Goal: Navigation & Orientation: Find specific page/section

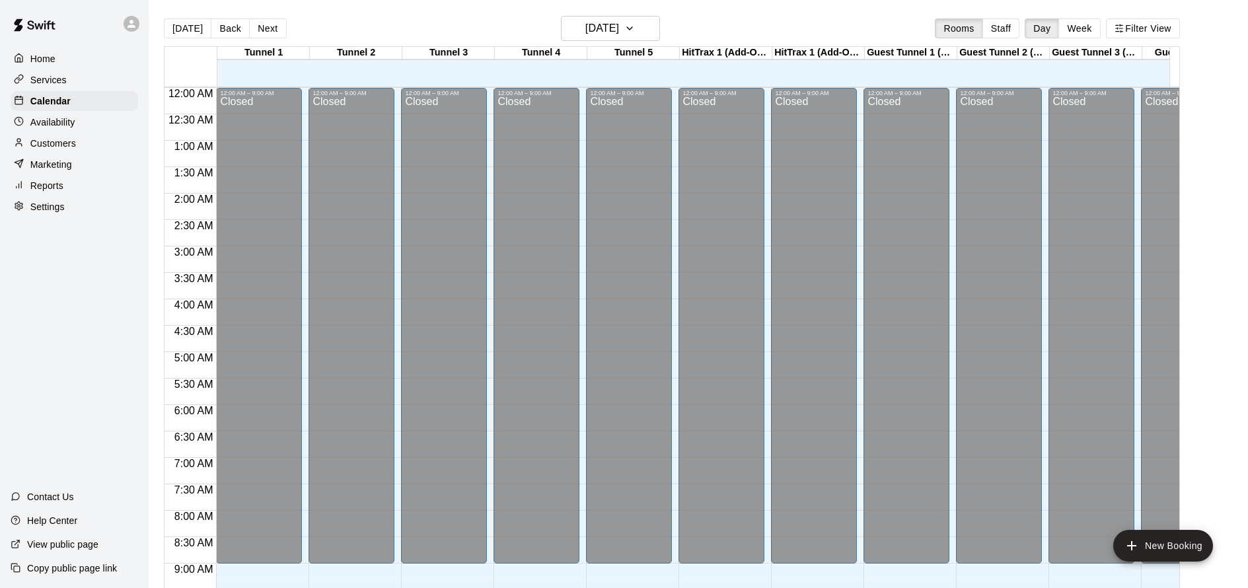
scroll to position [526, 0]
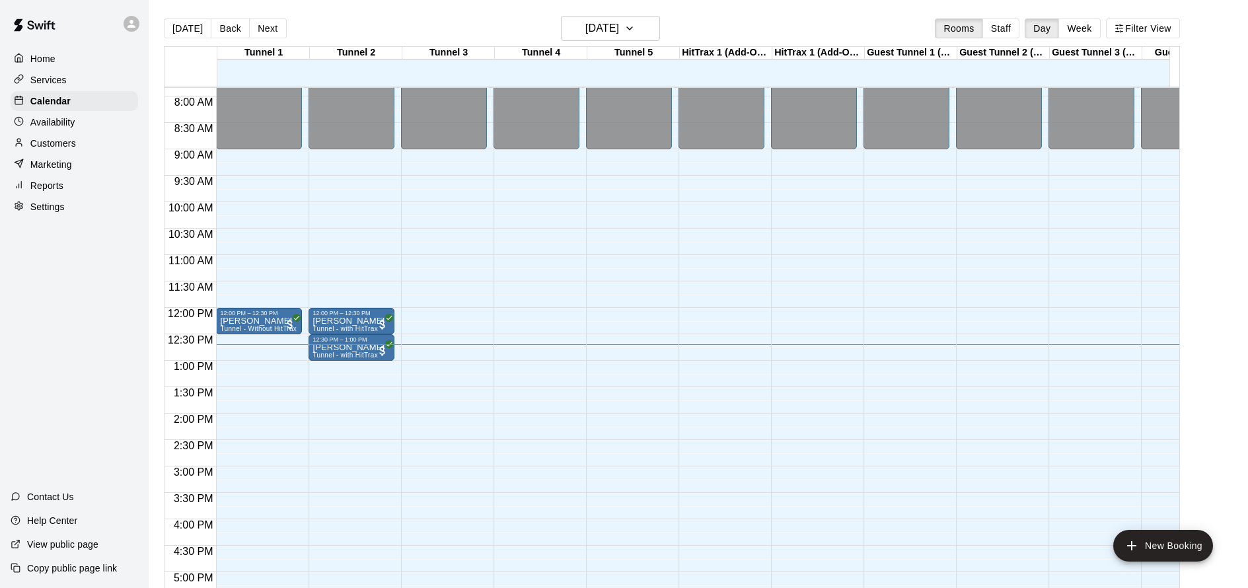
scroll to position [411, 0]
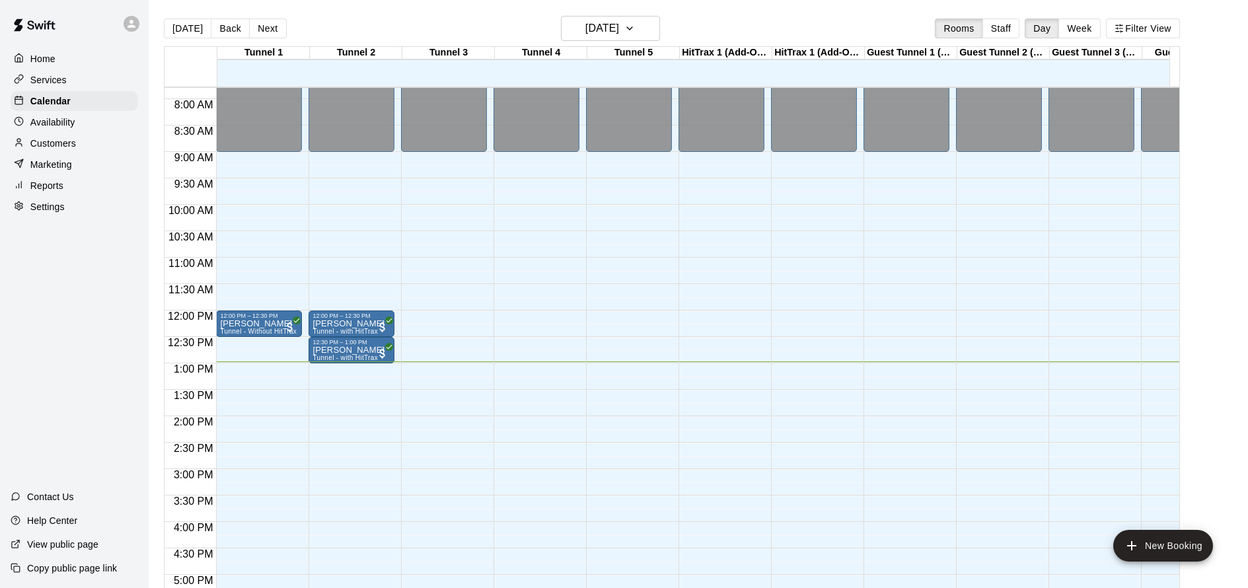
click at [68, 150] on div "Customers" at bounding box center [74, 143] width 127 height 20
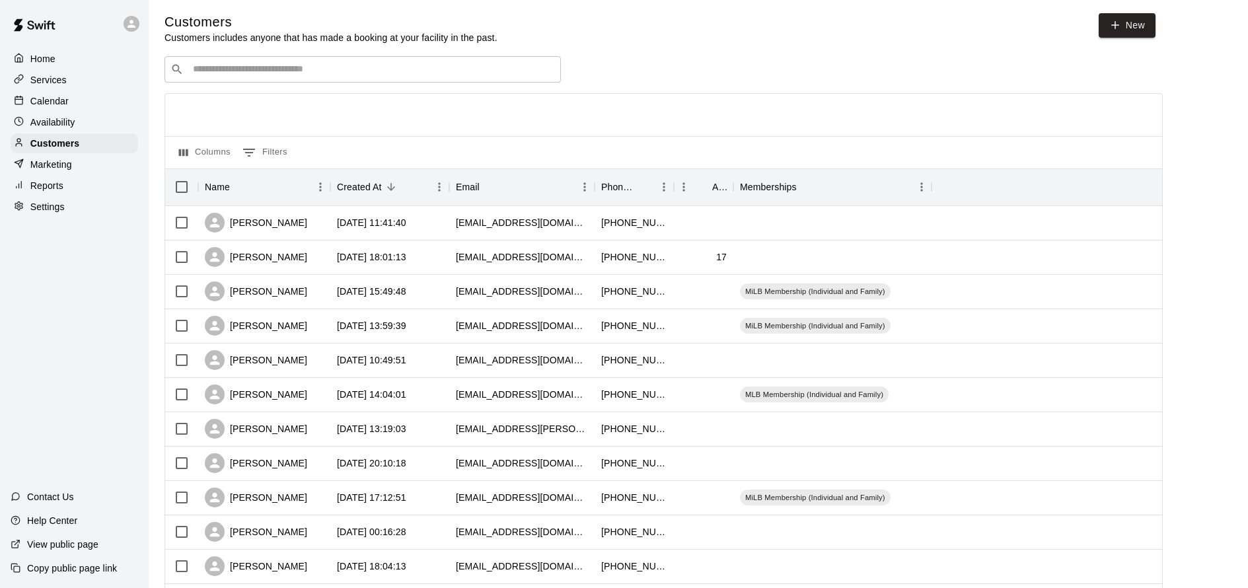
scroll to position [5, 0]
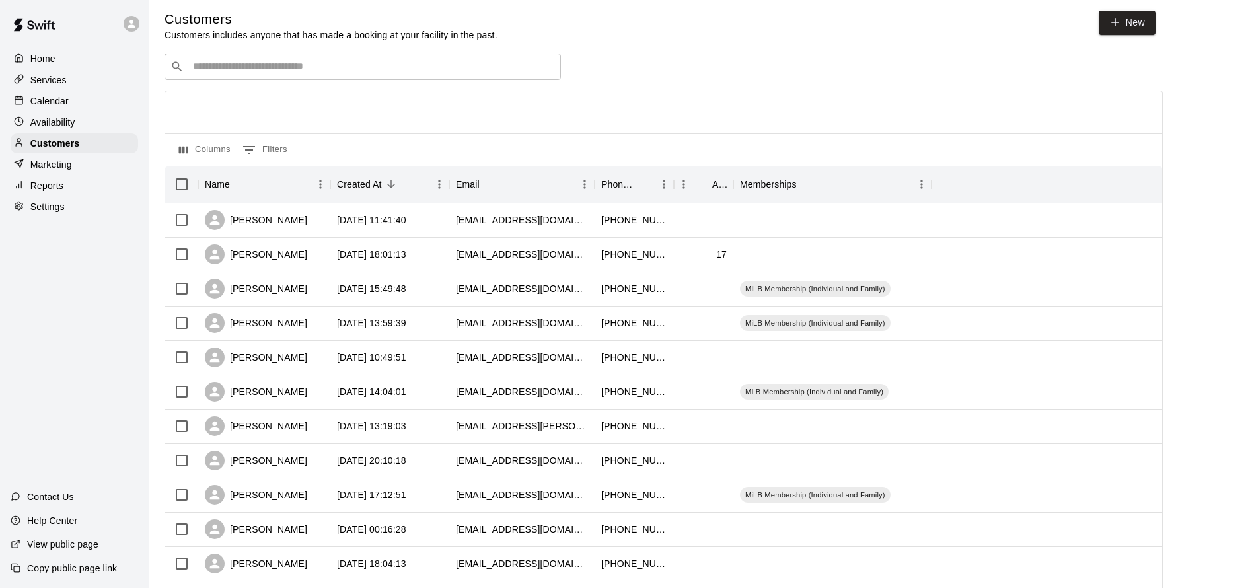
click at [52, 71] on div "Services" at bounding box center [74, 80] width 127 height 20
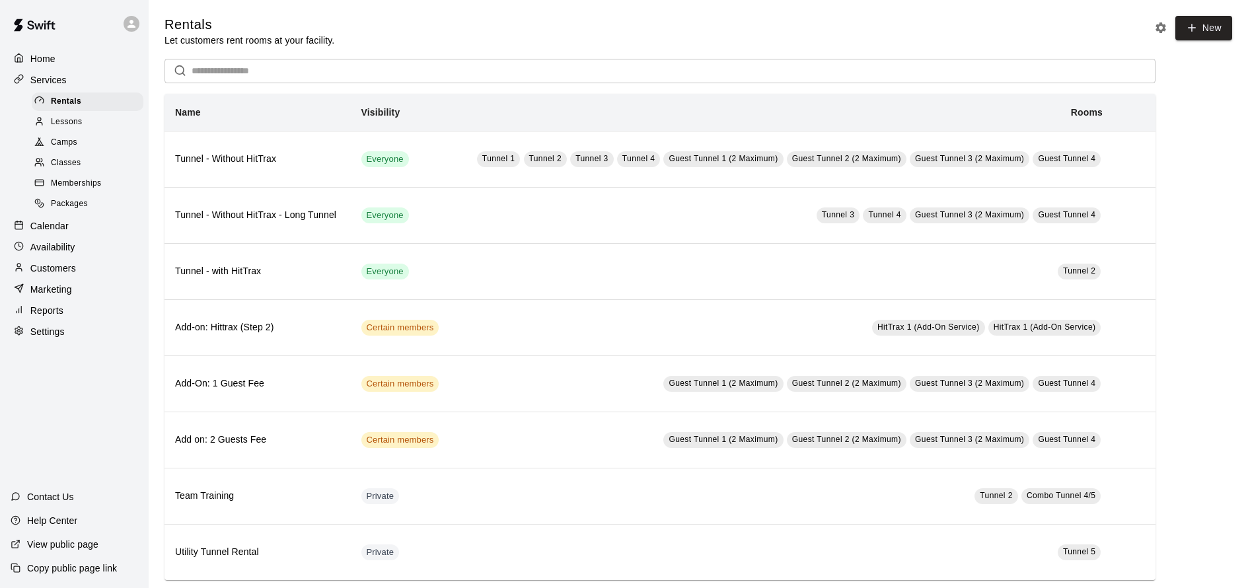
click at [65, 227] on p "Calendar" at bounding box center [49, 225] width 38 height 13
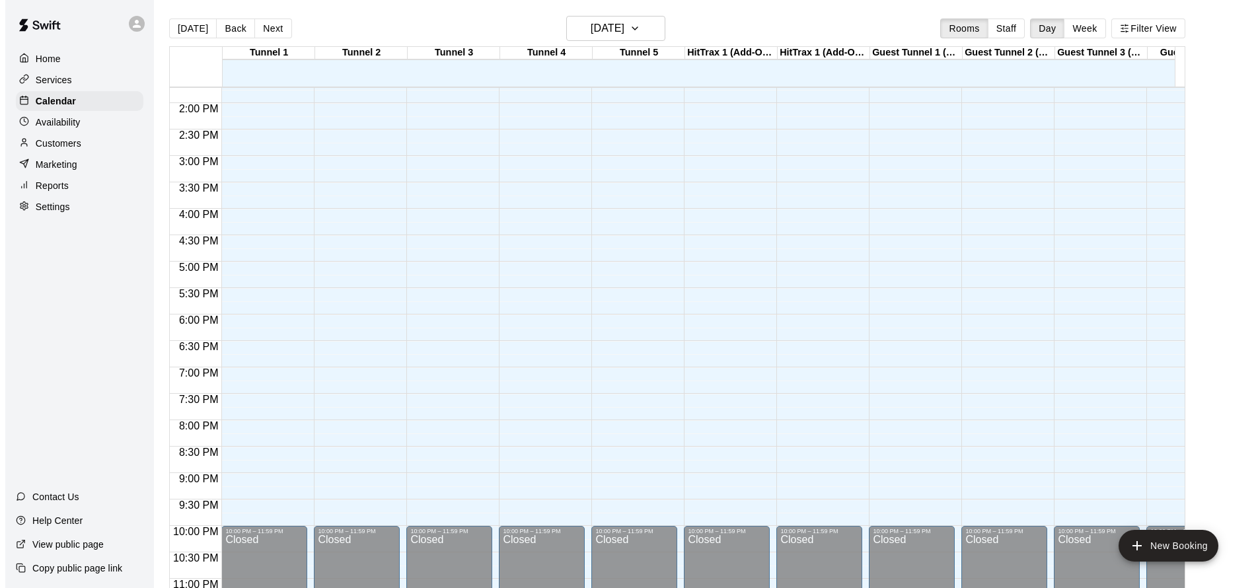
scroll to position [508, 0]
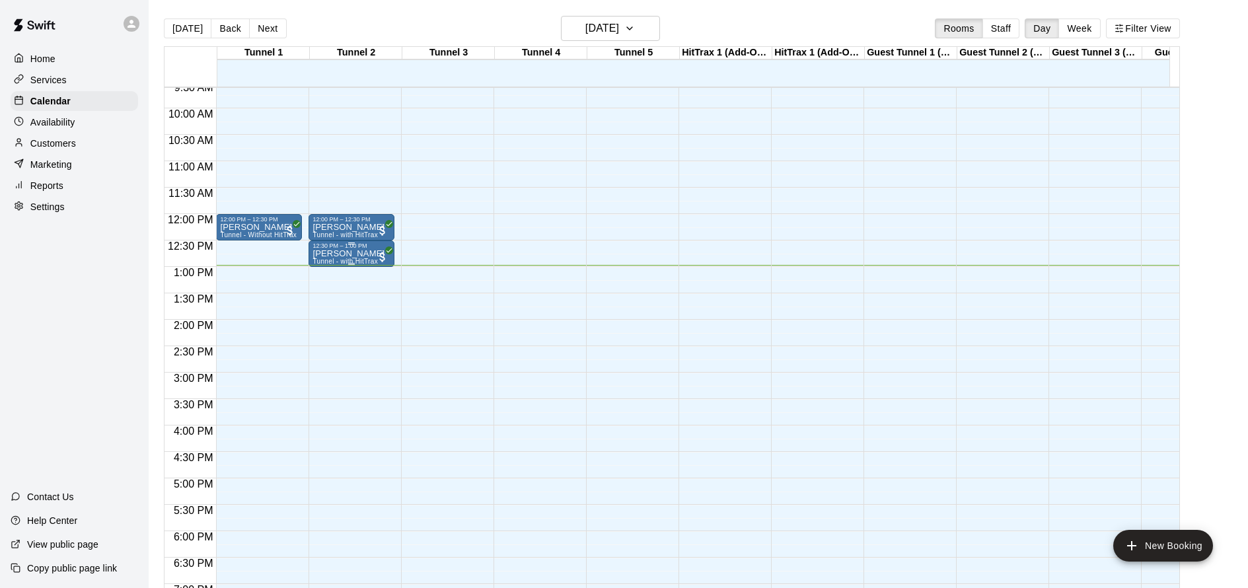
click at [342, 258] on div "[PERSON_NAME] Tunnel - with HitTrax" at bounding box center [348, 543] width 72 height 588
click at [328, 267] on icon "edit" at bounding box center [326, 264] width 16 height 16
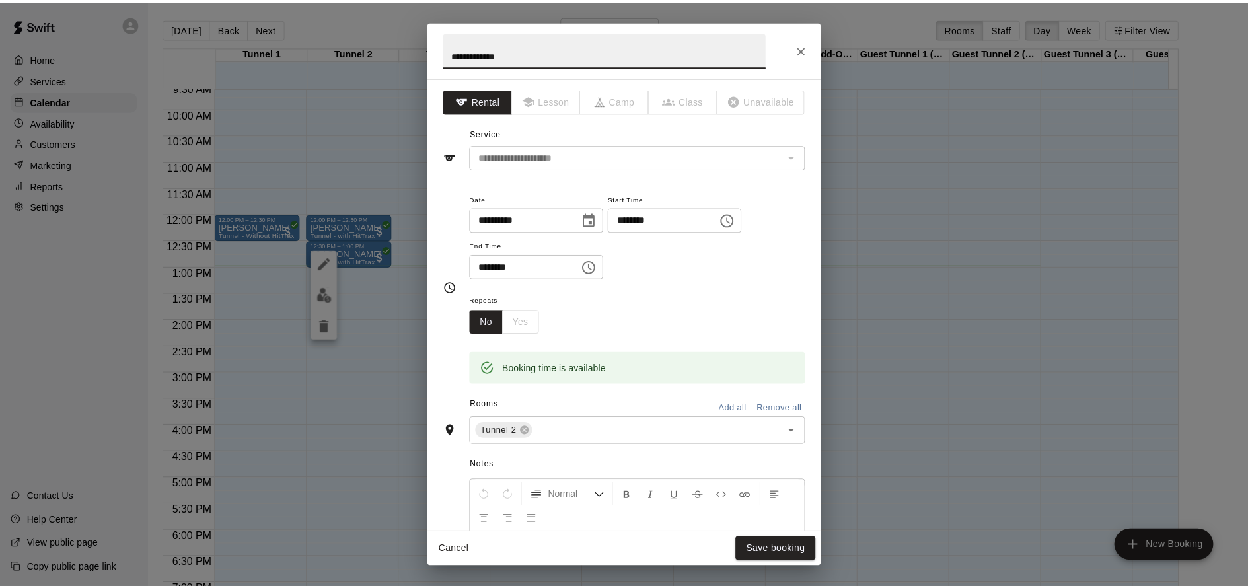
scroll to position [244, 0]
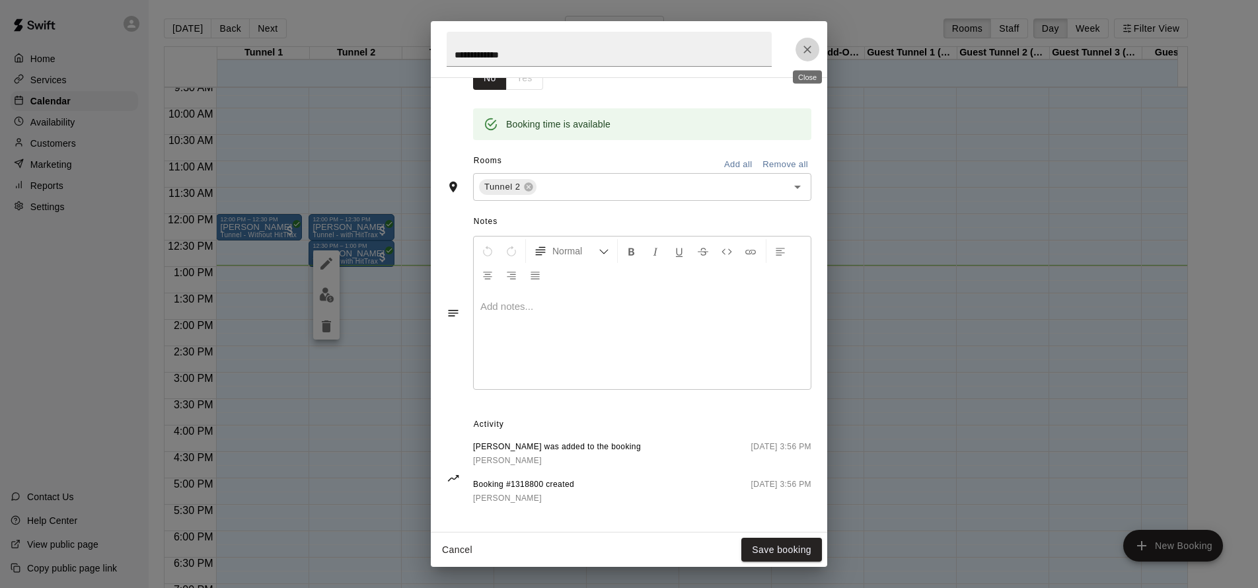
click at [807, 49] on icon "Close" at bounding box center [807, 50] width 8 height 8
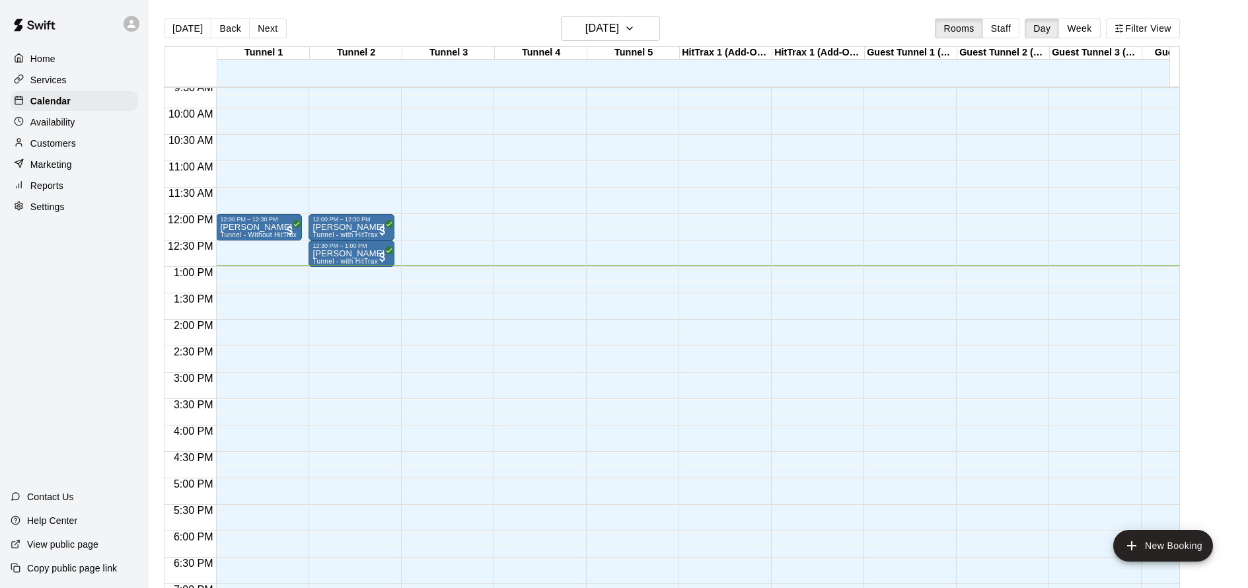
click at [53, 141] on p "Customers" at bounding box center [53, 143] width 46 height 13
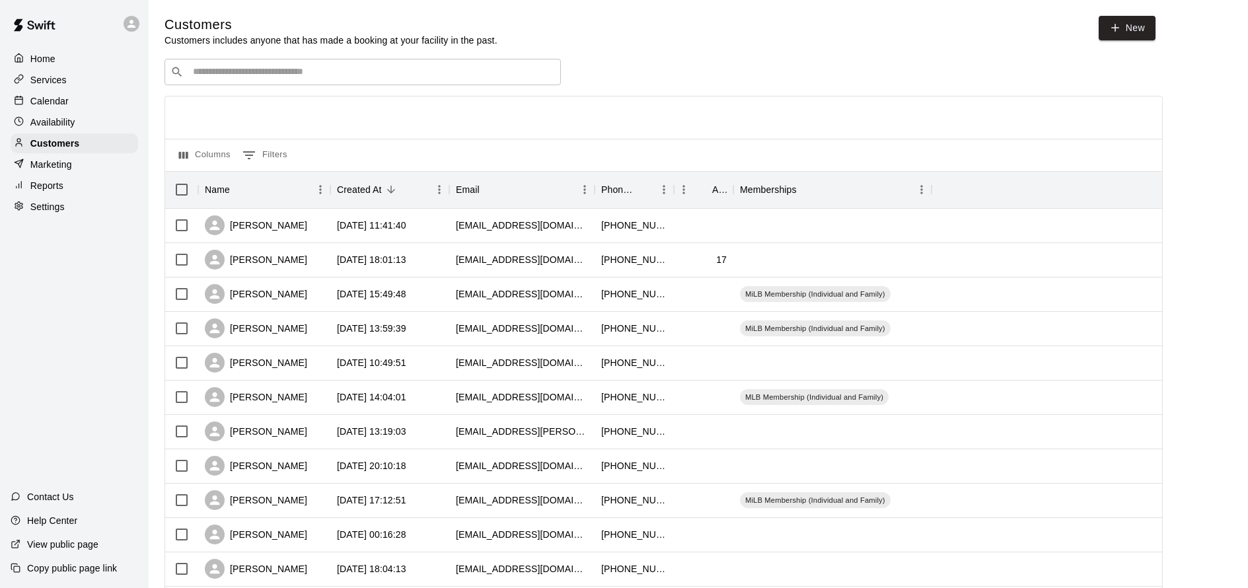
click at [960, 306] on div at bounding box center [1050, 294] width 238 height 34
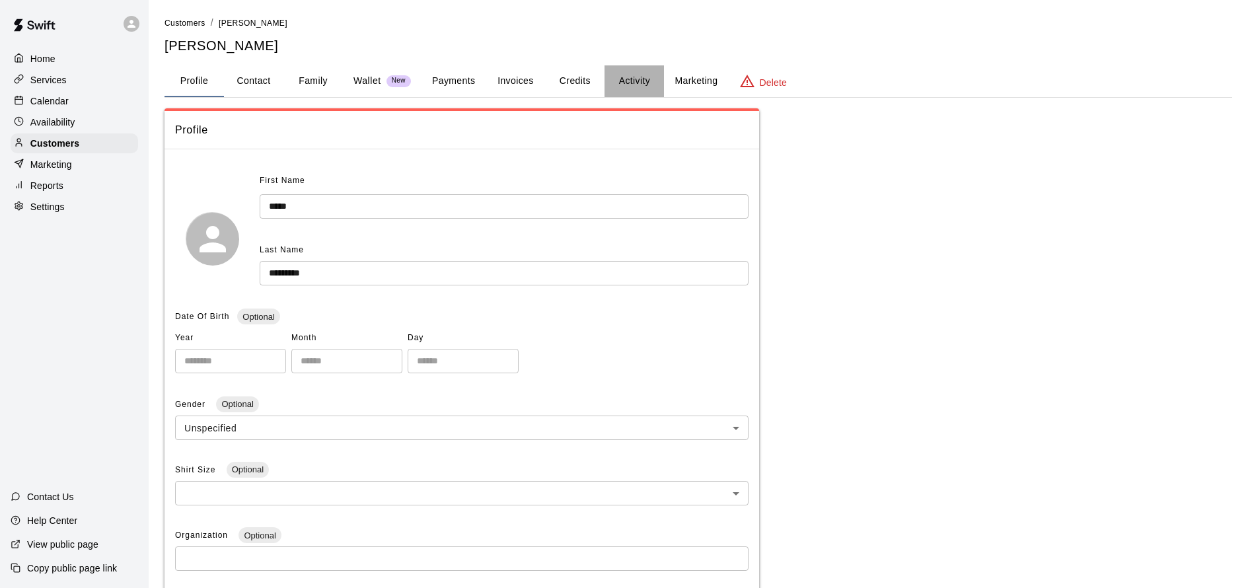
click at [634, 84] on button "Activity" at bounding box center [633, 81] width 59 height 32
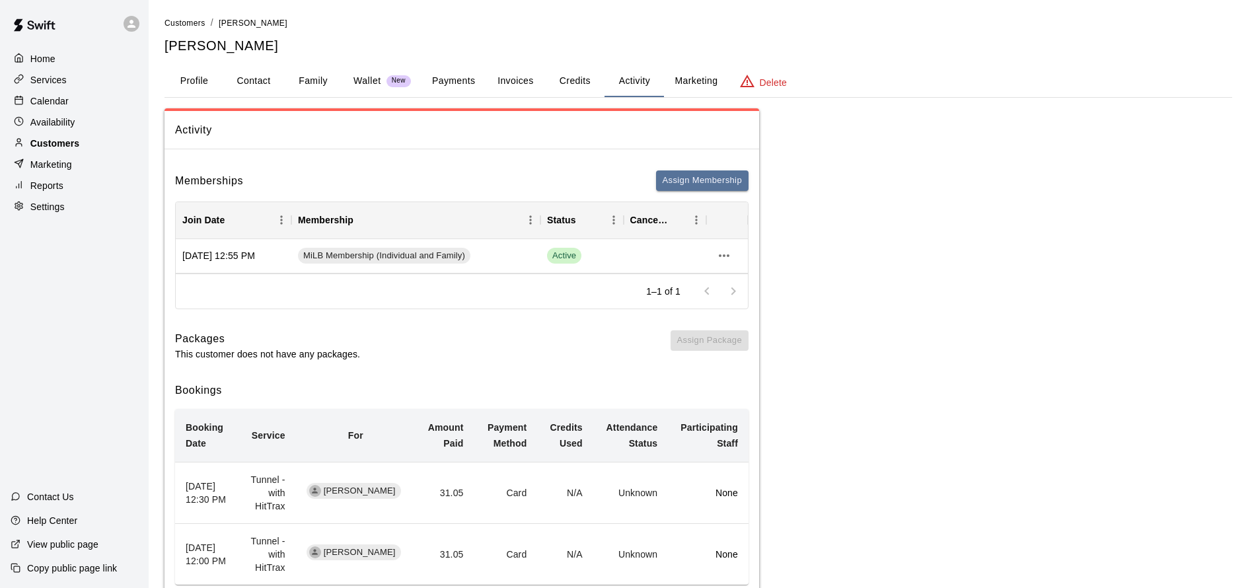
click at [46, 143] on p "Customers" at bounding box center [54, 143] width 49 height 13
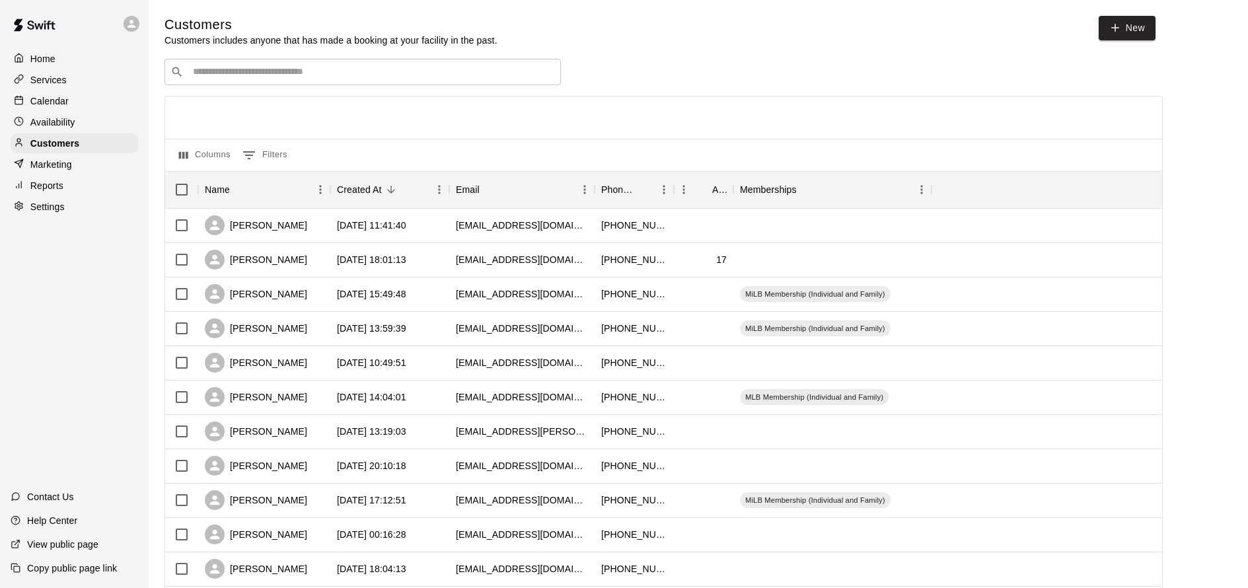
click at [66, 60] on div "Home" at bounding box center [74, 59] width 127 height 20
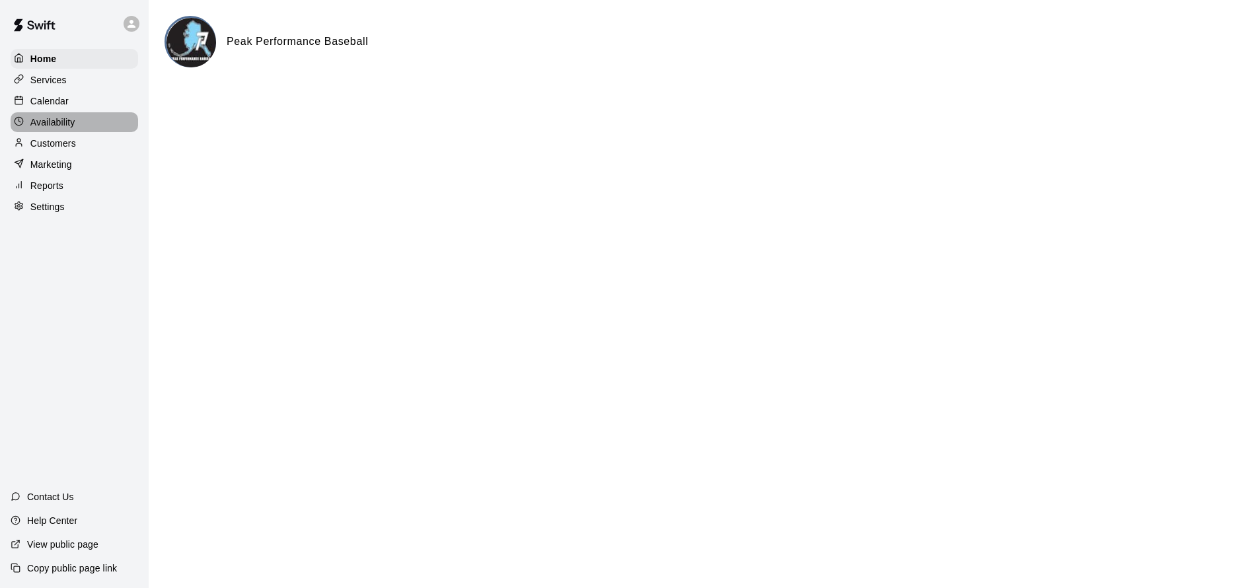
click at [83, 131] on div "Availability" at bounding box center [74, 122] width 127 height 20
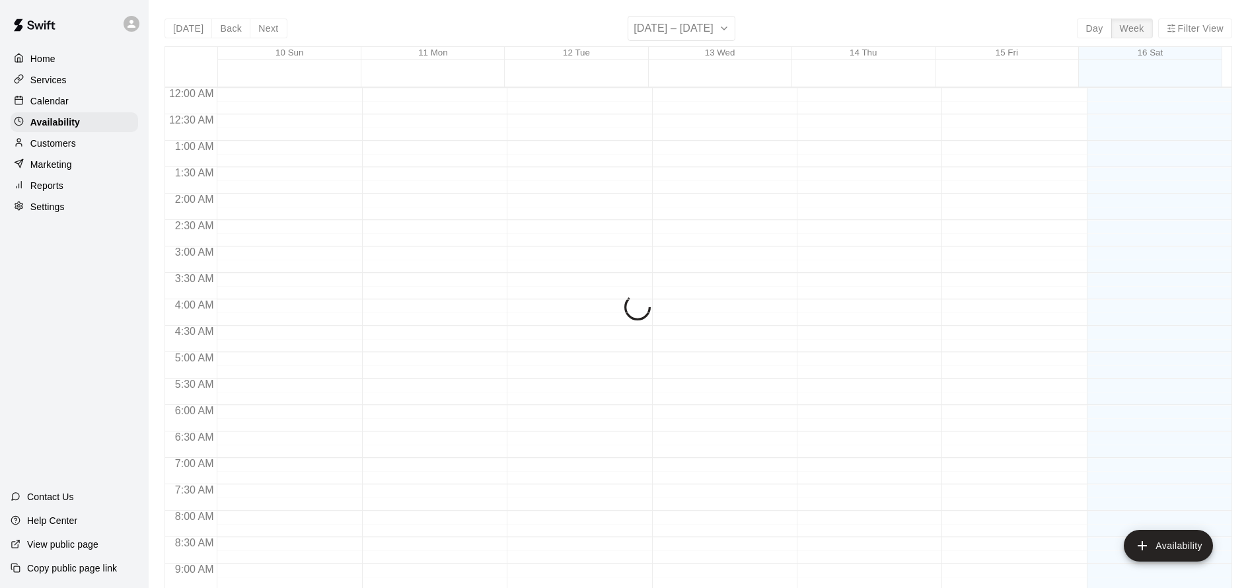
scroll to position [686, 0]
click at [84, 97] on div "Calendar" at bounding box center [74, 101] width 127 height 20
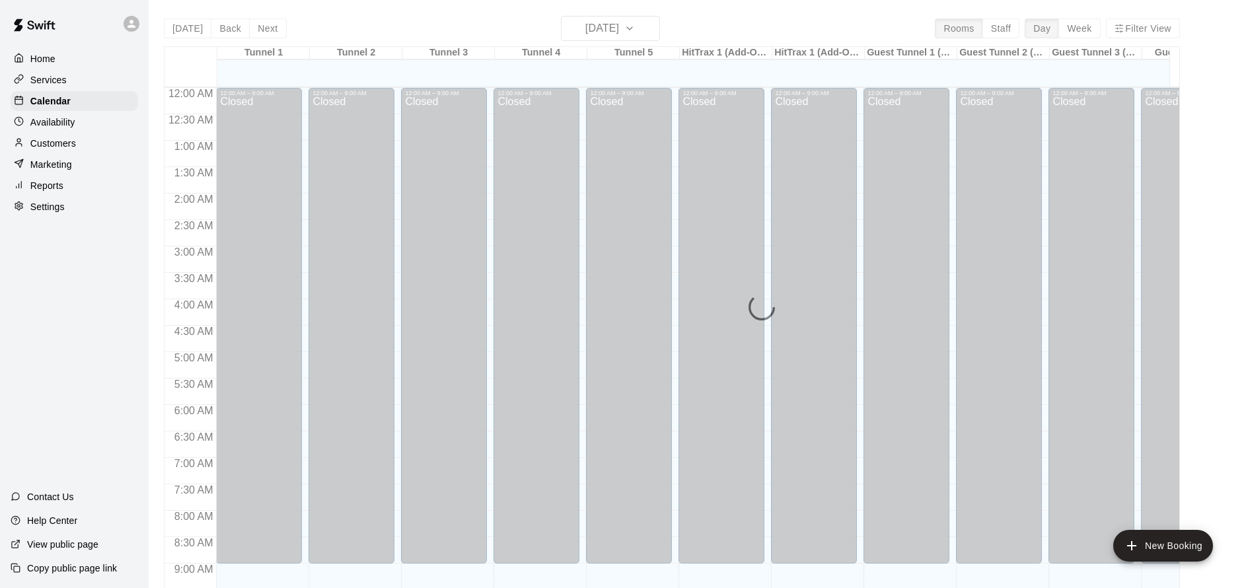
scroll to position [686, 0]
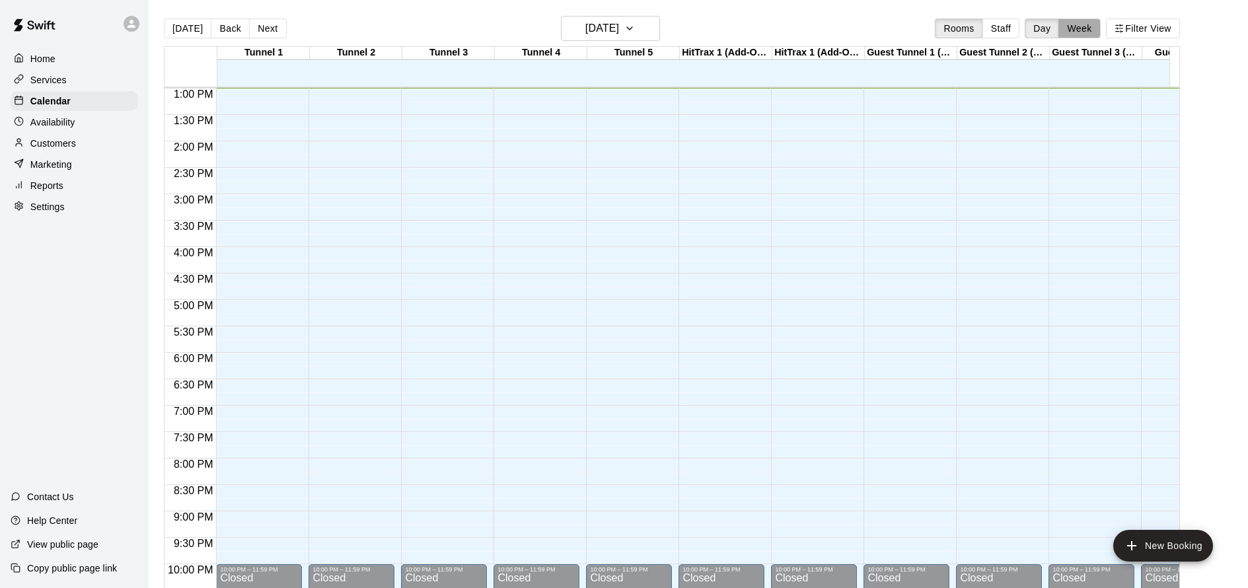
click at [1088, 28] on button "Week" at bounding box center [1079, 28] width 42 height 20
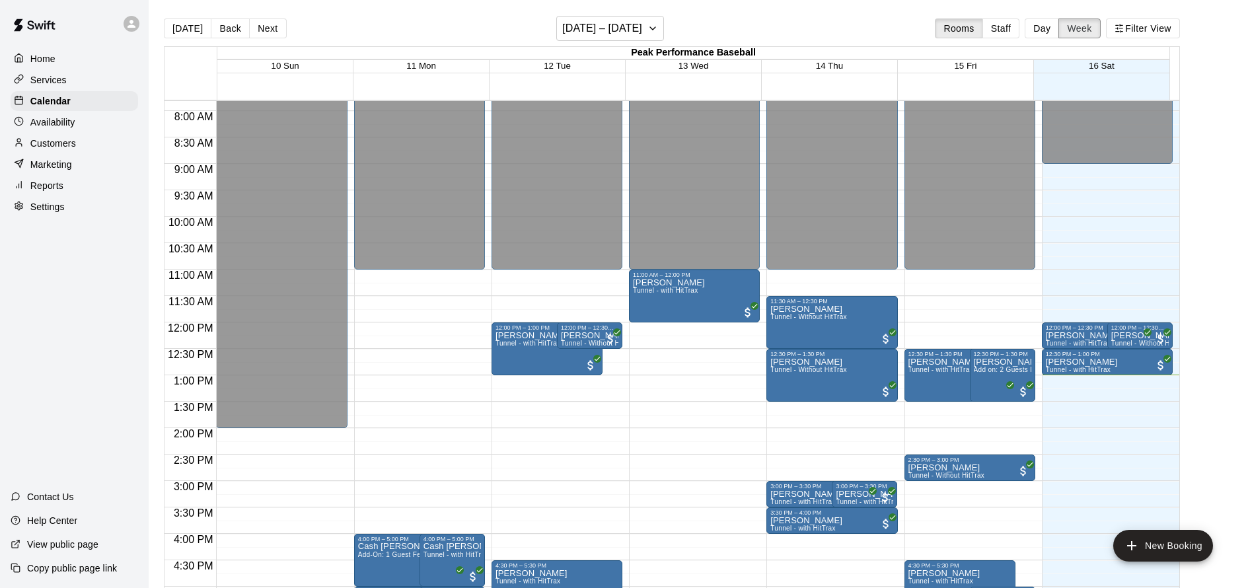
scroll to position [532, 0]
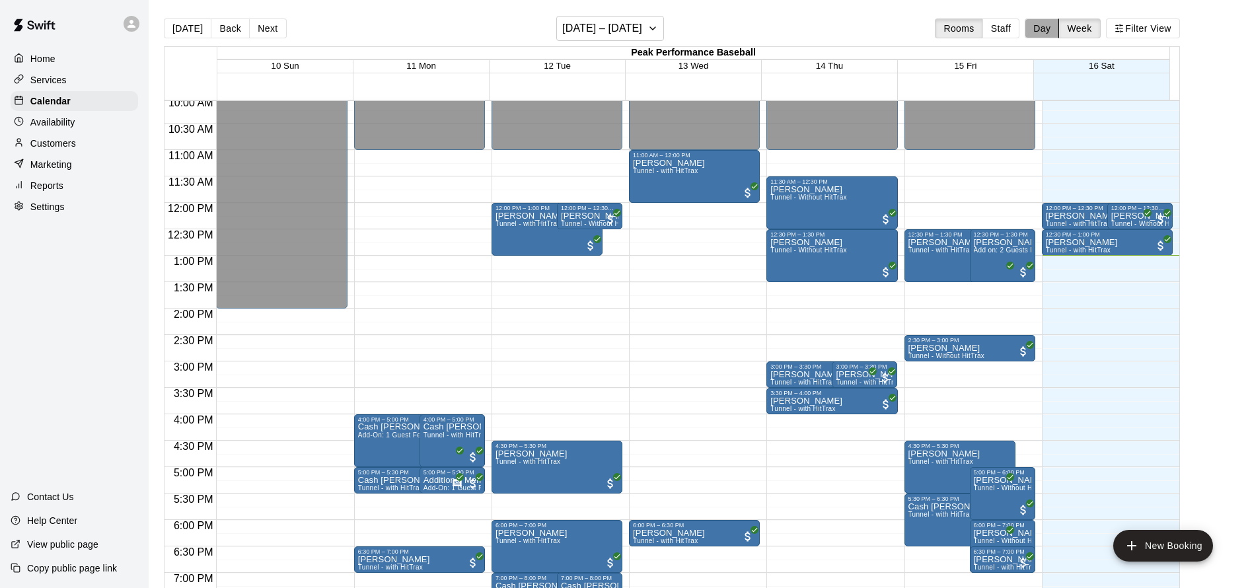
click at [1049, 32] on button "Day" at bounding box center [1041, 28] width 34 height 20
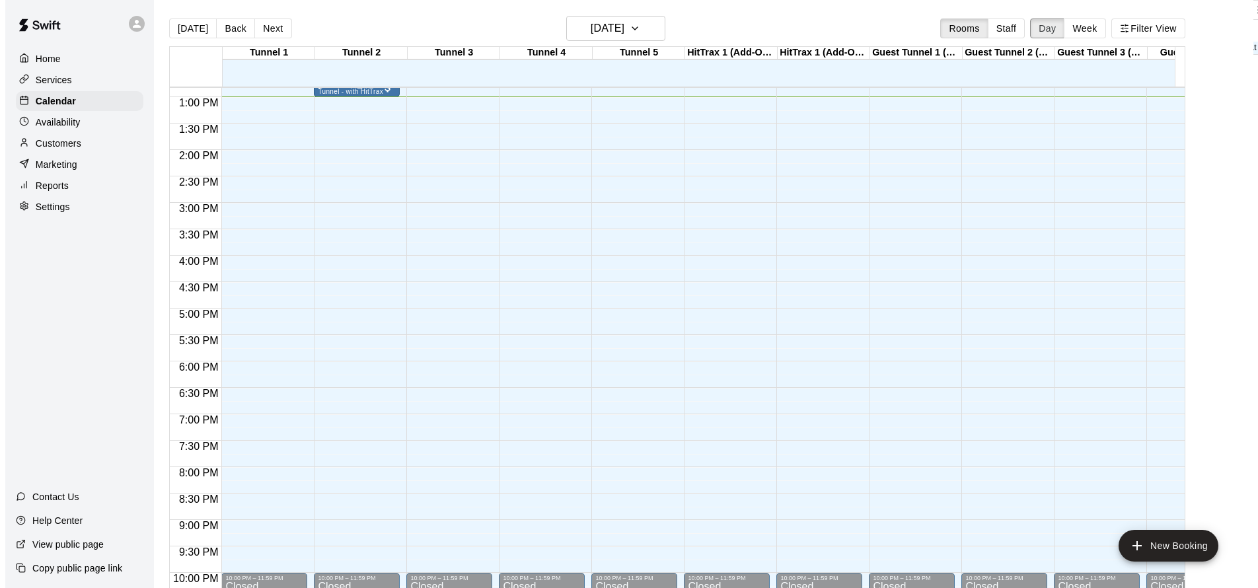
scroll to position [405, 0]
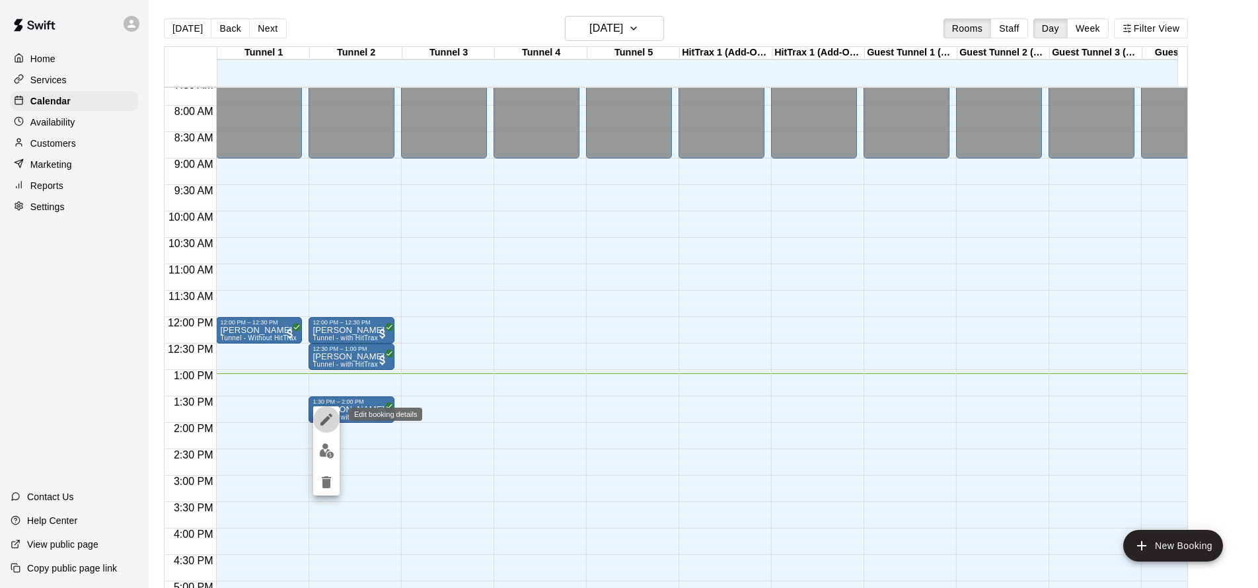
click at [337, 425] on button "edit" at bounding box center [326, 419] width 26 height 26
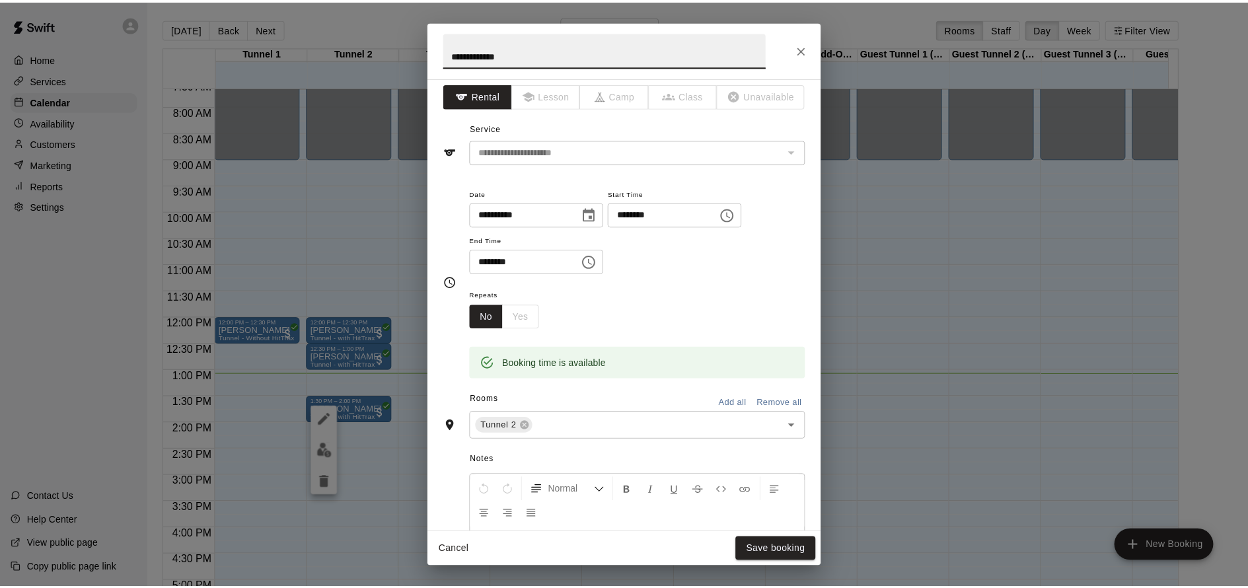
scroll to position [0, 0]
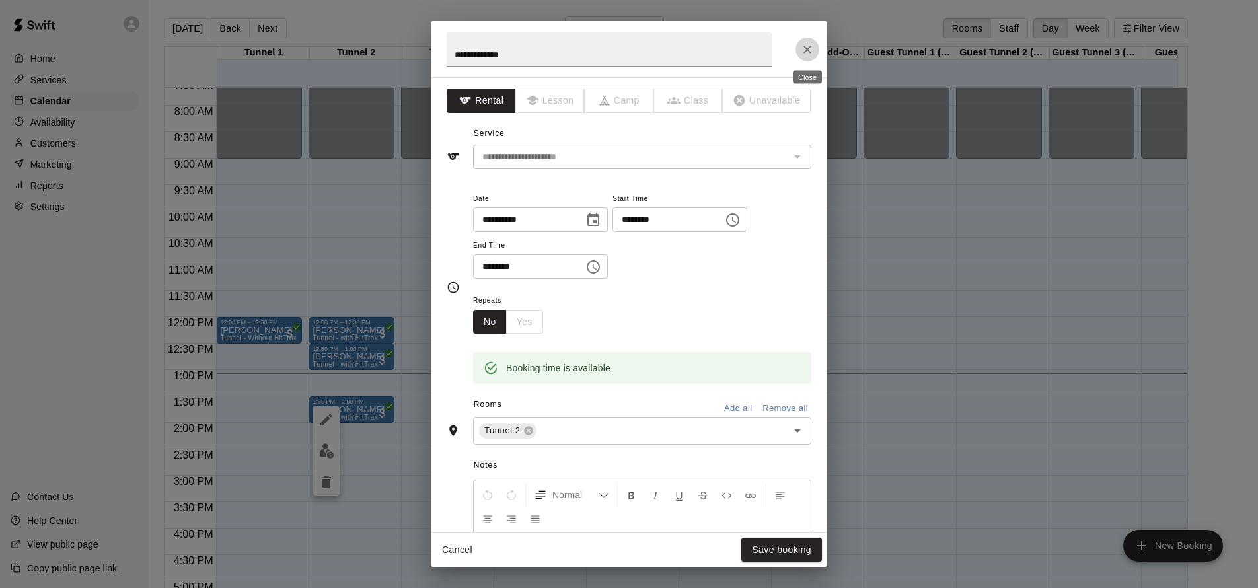
click at [802, 53] on icon "Close" at bounding box center [806, 49] width 13 height 13
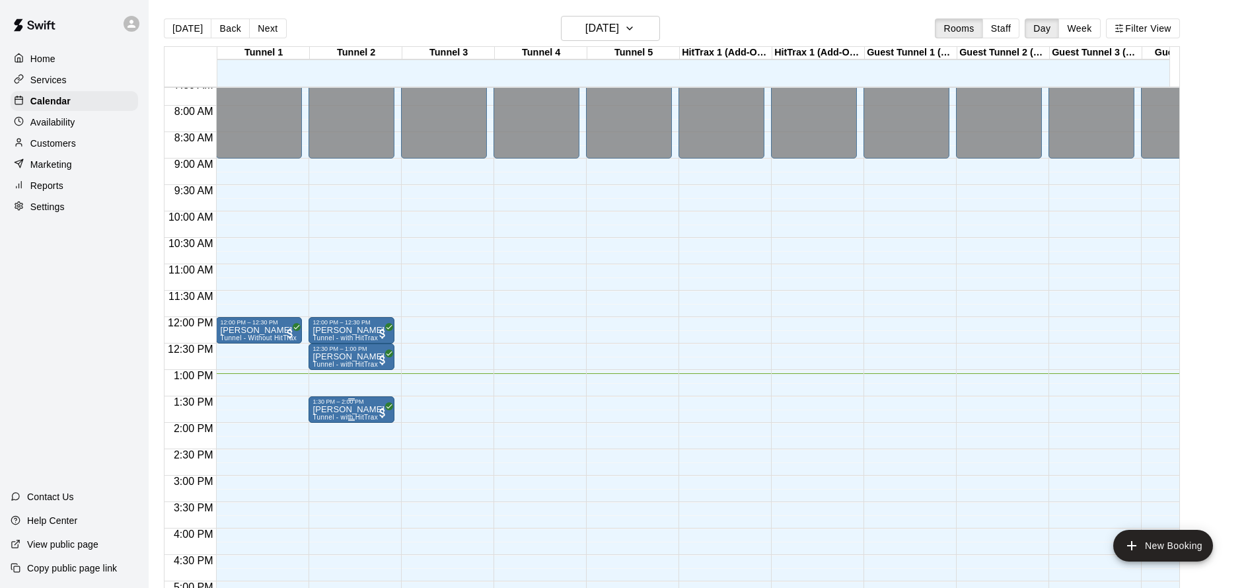
click at [351, 419] on div at bounding box center [351, 420] width 7 height 2
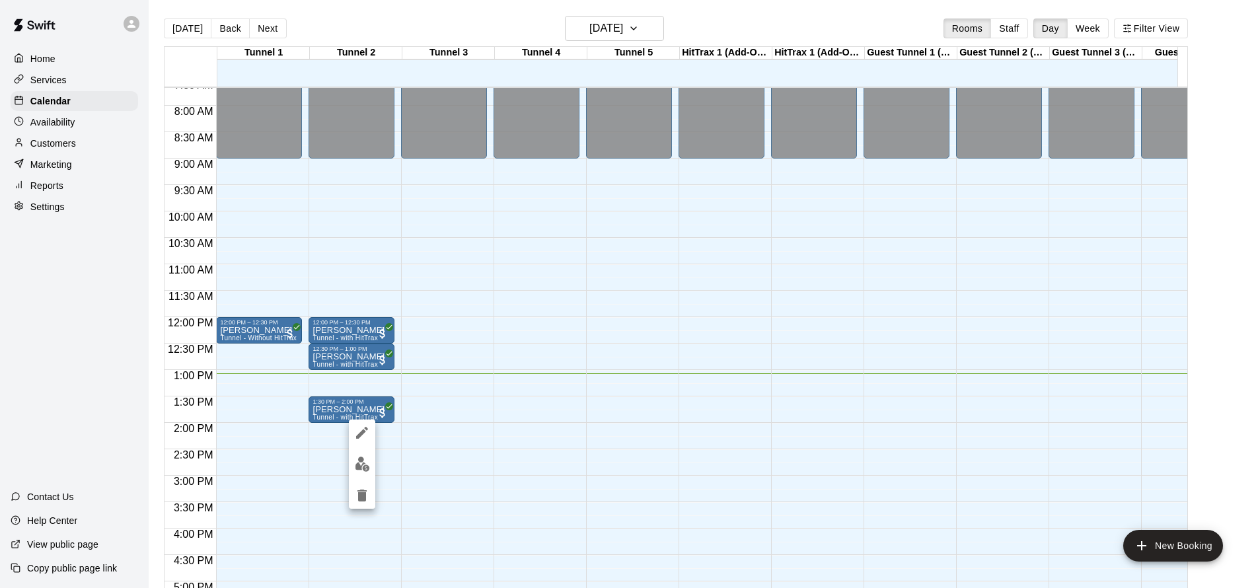
click at [63, 151] on div at bounding box center [629, 294] width 1258 height 588
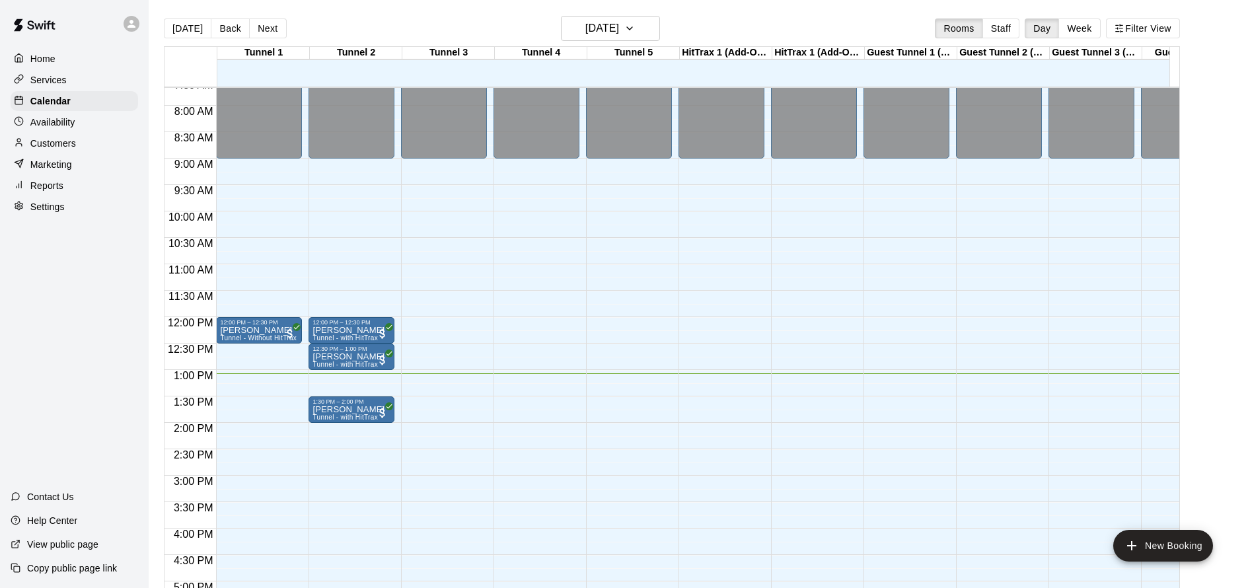
click at [73, 168] on div "Marketing" at bounding box center [74, 165] width 127 height 20
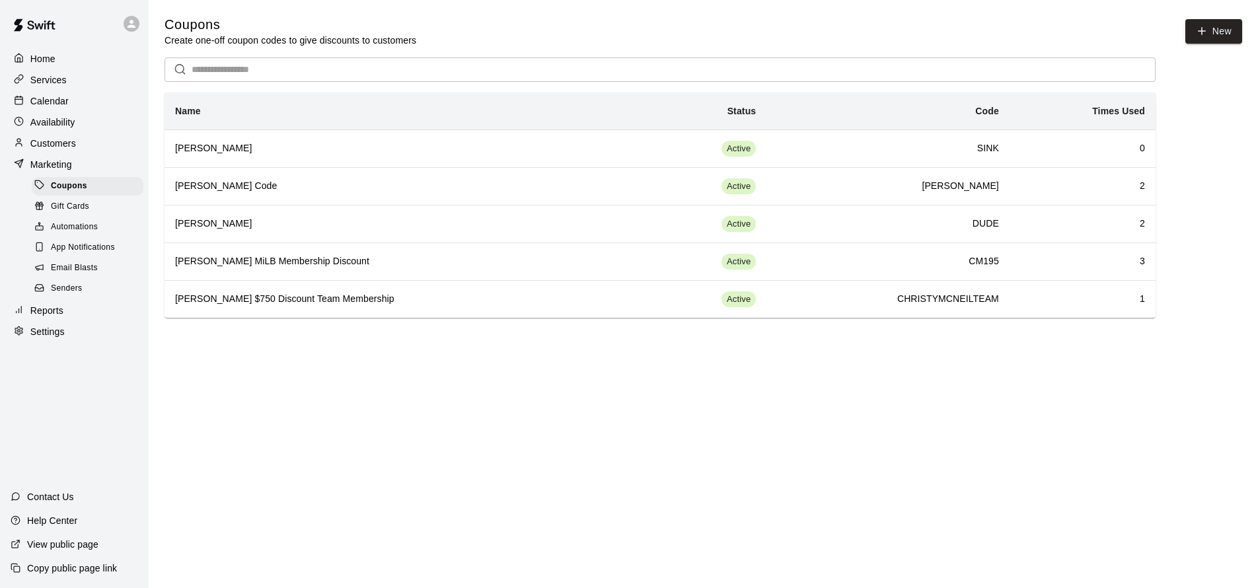
click at [65, 141] on p "Customers" at bounding box center [53, 143] width 46 height 13
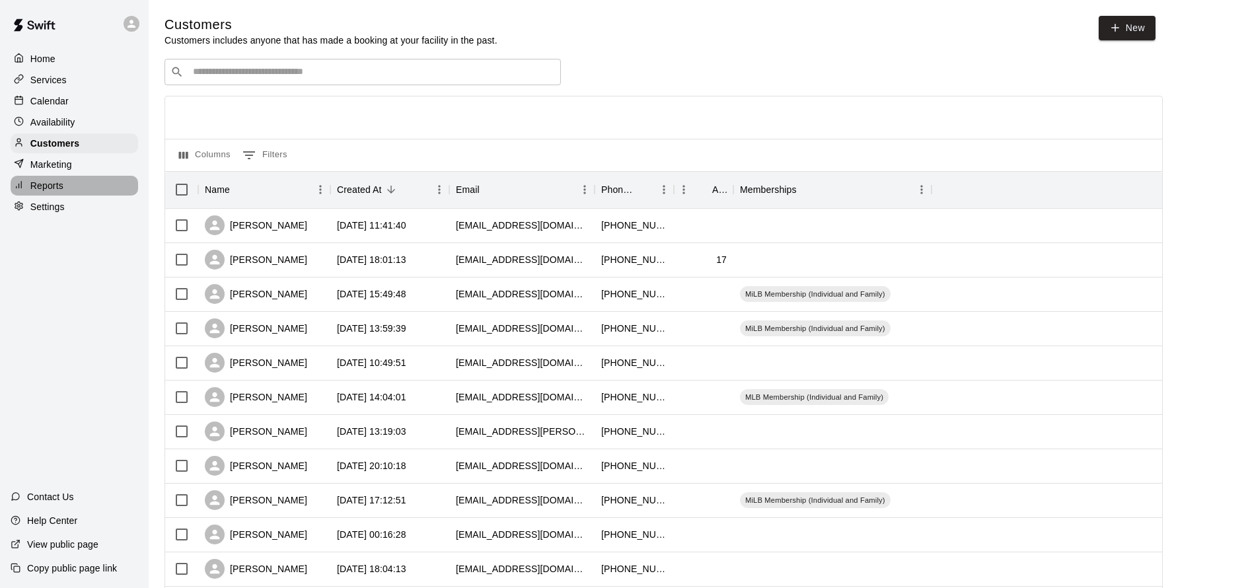
click at [64, 180] on div "Reports" at bounding box center [74, 186] width 127 height 20
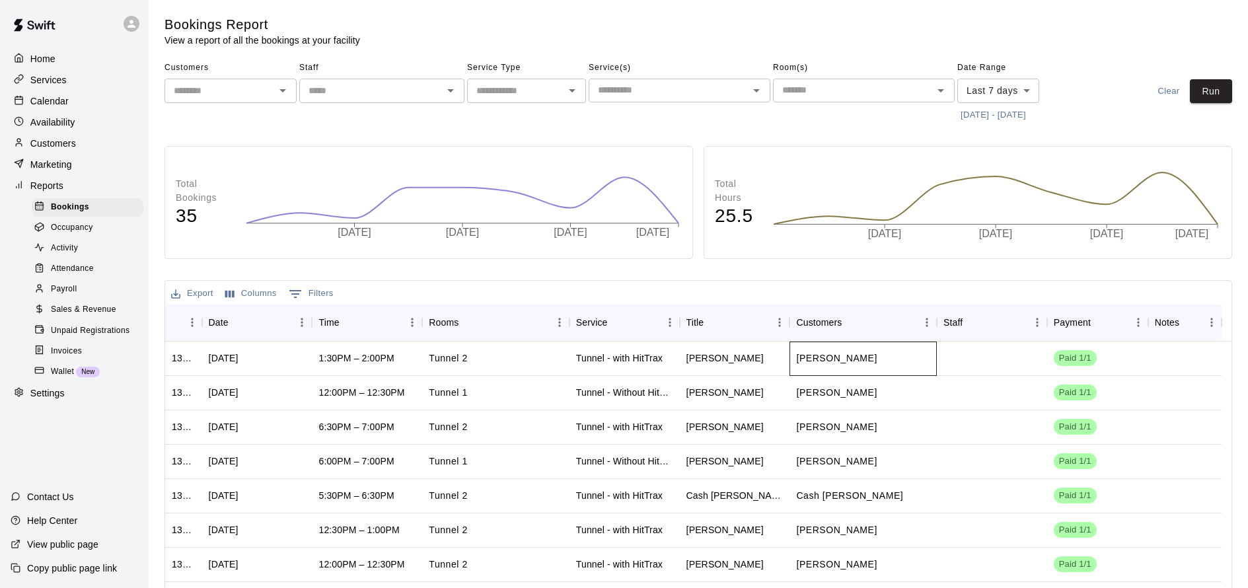
click at [922, 361] on div "[PERSON_NAME]" at bounding box center [862, 358] width 147 height 34
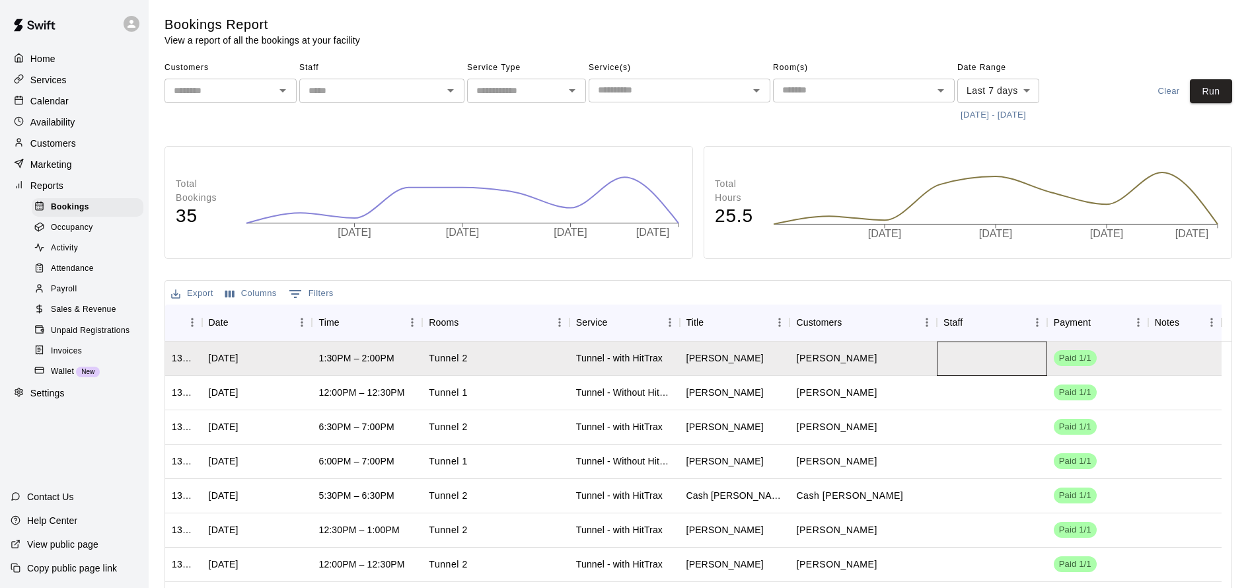
click at [1038, 367] on div at bounding box center [992, 358] width 110 height 34
click at [1154, 364] on div at bounding box center [1184, 358] width 73 height 34
click at [93, 310] on span "Sales & Revenue" at bounding box center [83, 309] width 65 height 13
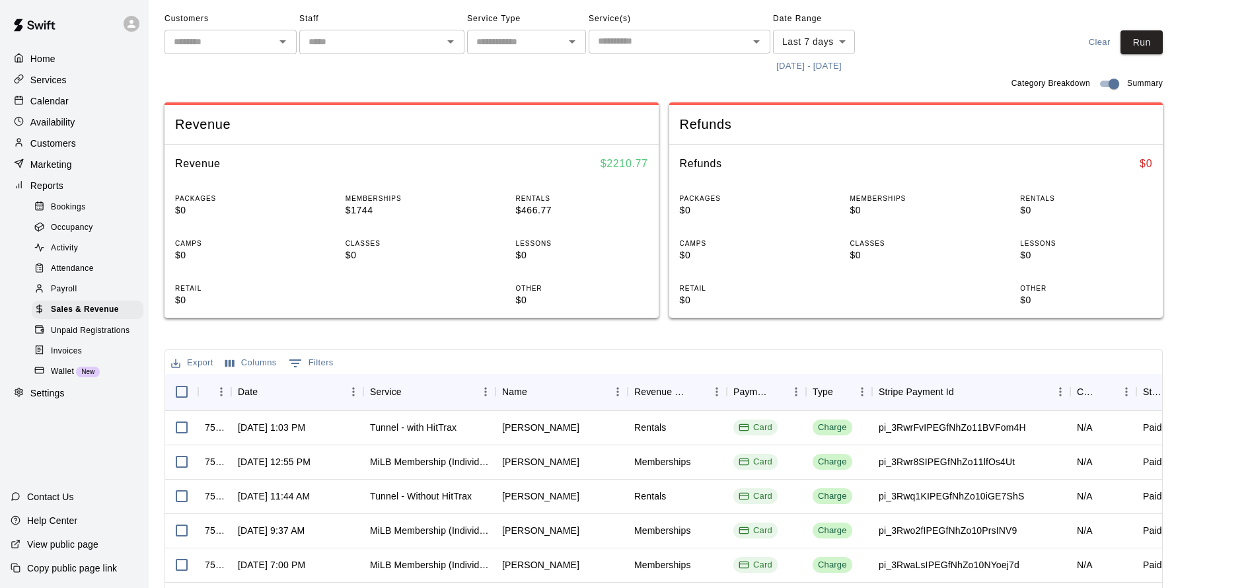
scroll to position [141, 0]
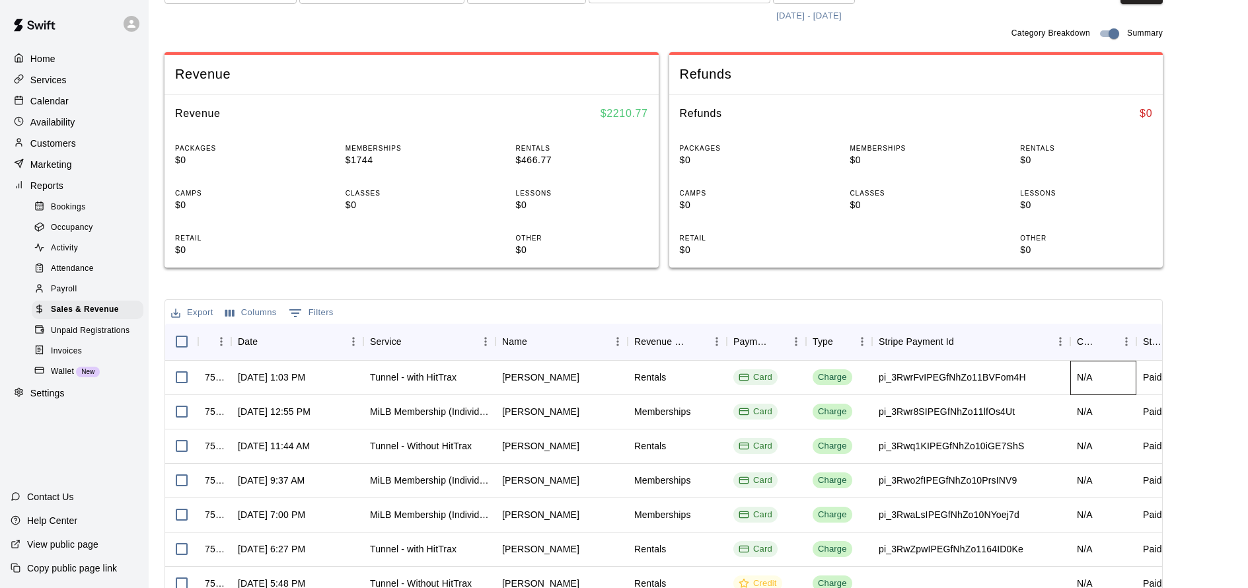
click at [1089, 385] on div "N/A" at bounding box center [1103, 378] width 66 height 34
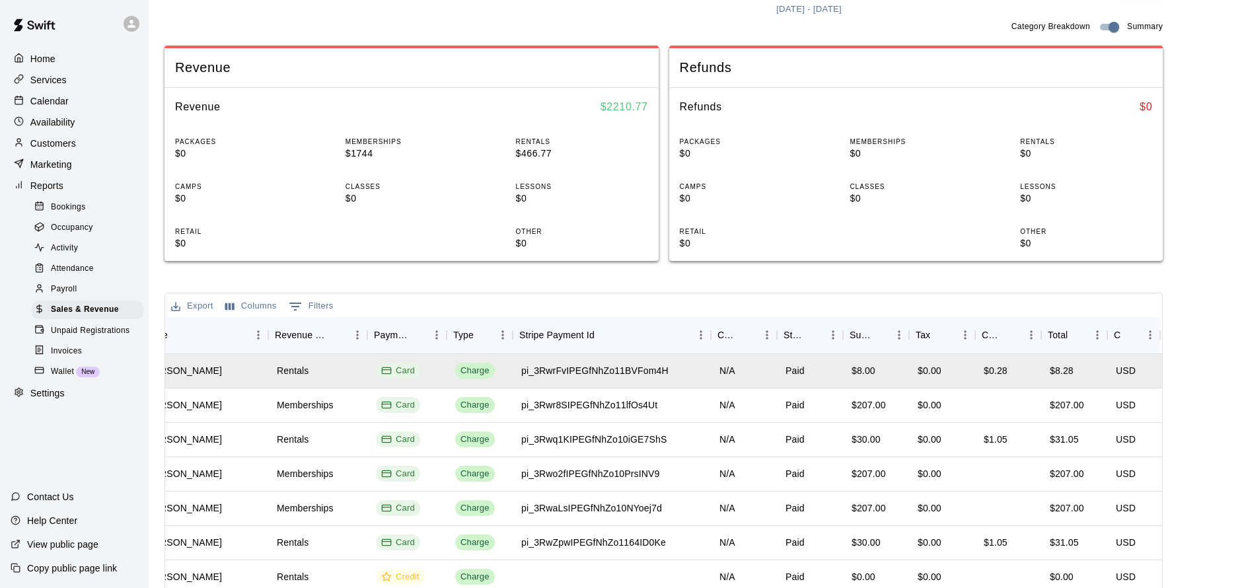
scroll to position [35, 0]
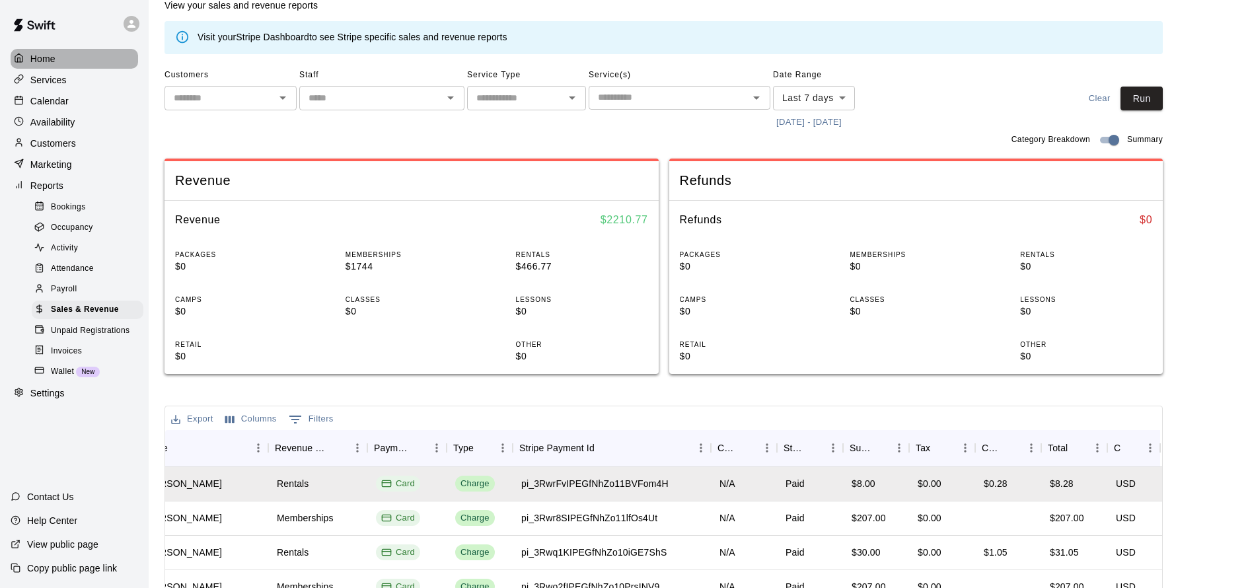
click at [50, 56] on p "Home" at bounding box center [42, 58] width 25 height 13
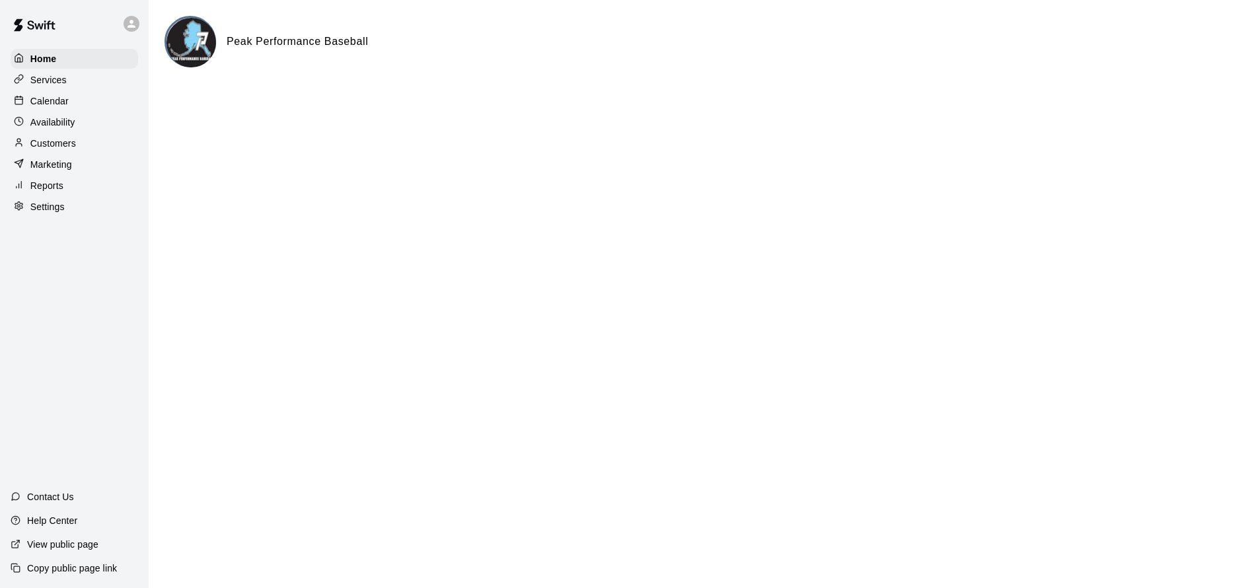
click at [59, 100] on p "Calendar" at bounding box center [49, 100] width 38 height 13
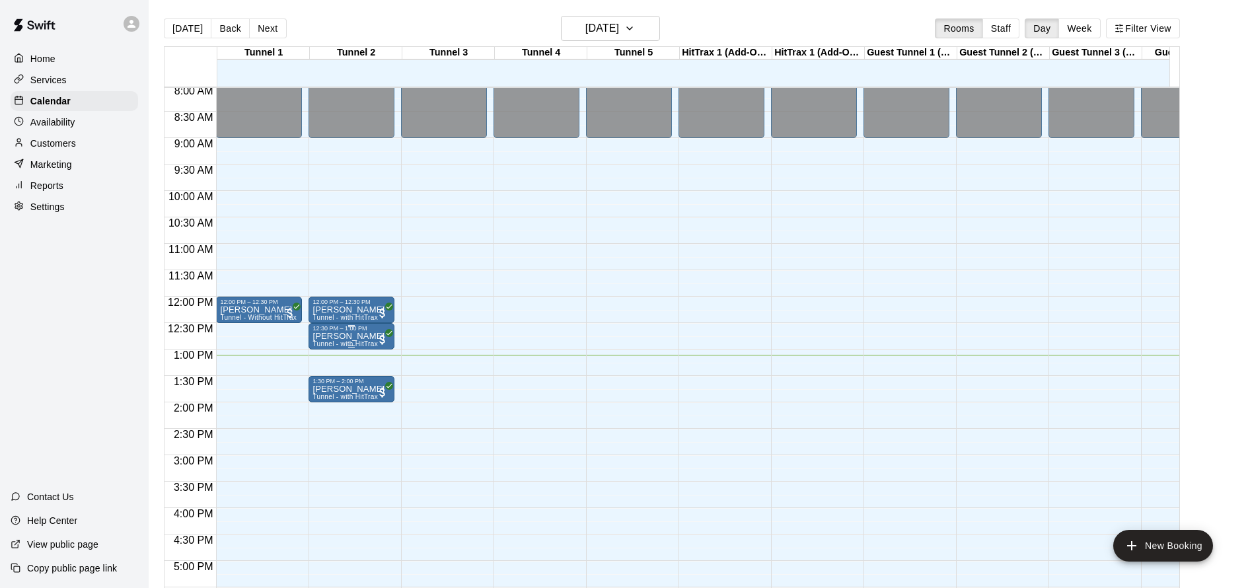
scroll to position [400, 0]
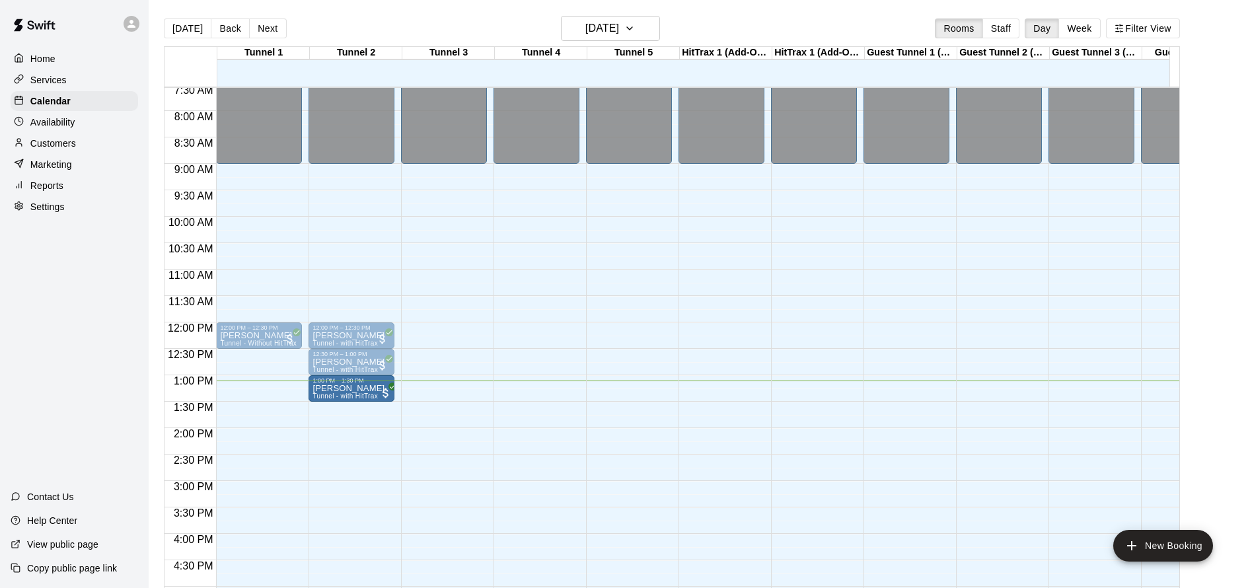
drag, startPoint x: 363, startPoint y: 416, endPoint x: 362, endPoint y: 395, distance: 21.1
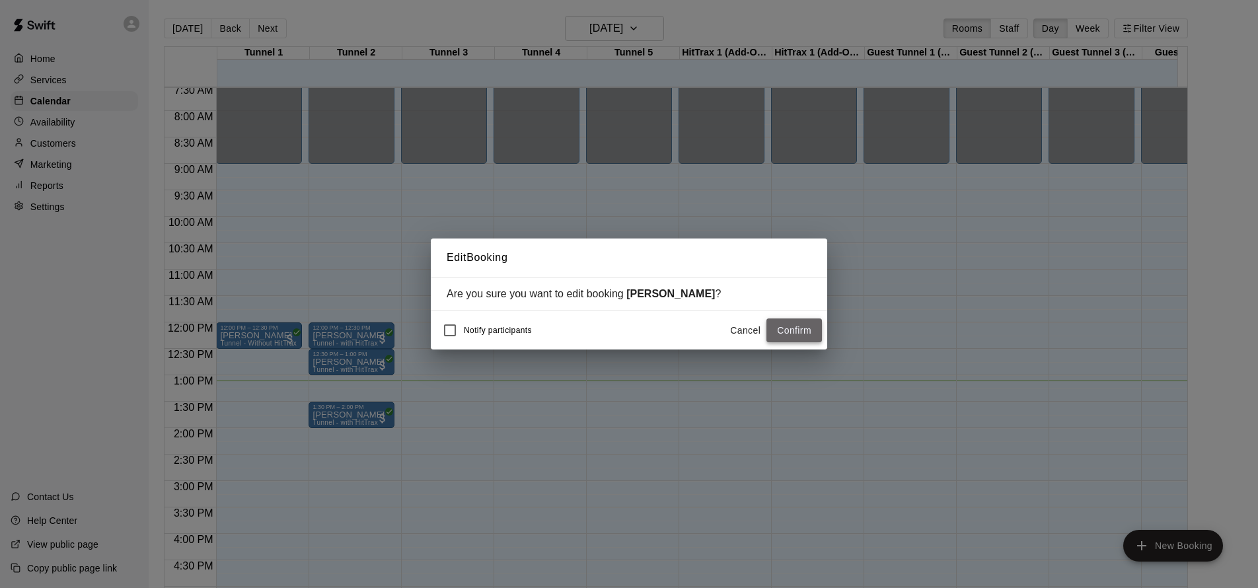
click at [798, 330] on button "Confirm" at bounding box center [793, 330] width 55 height 24
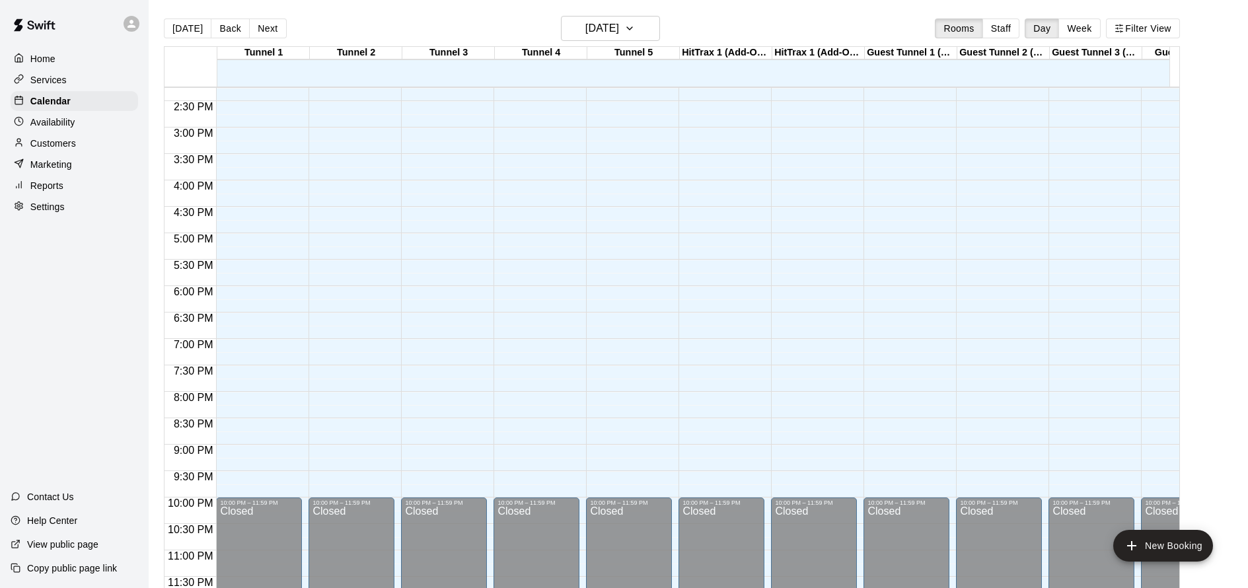
scroll to position [512, 0]
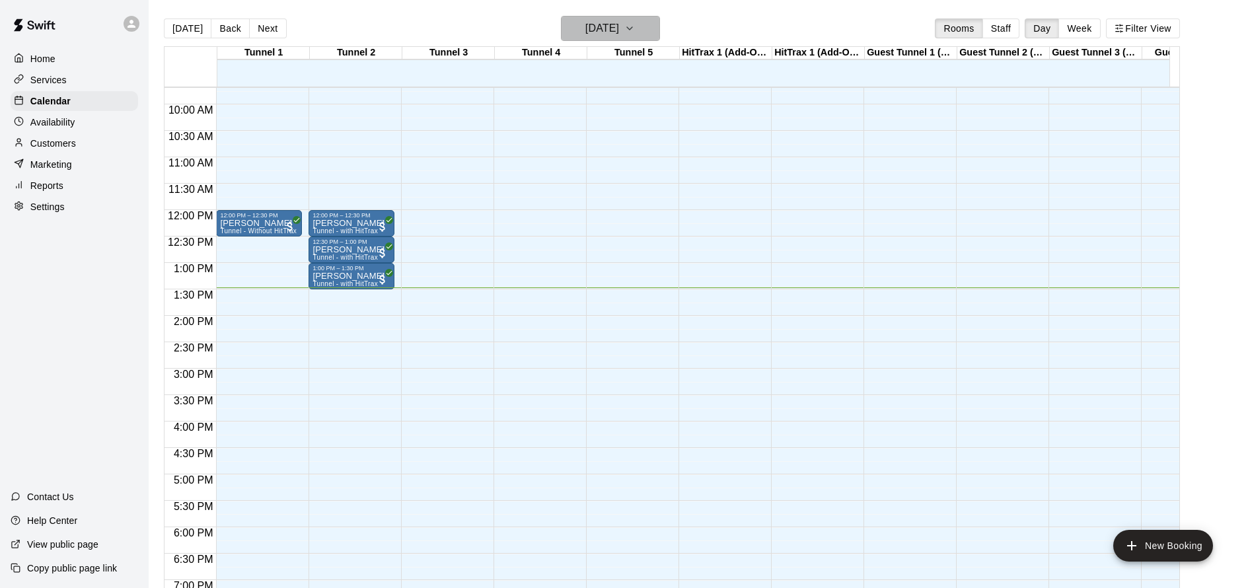
click at [619, 37] on h6 "[DATE]" at bounding box center [602, 28] width 34 height 18
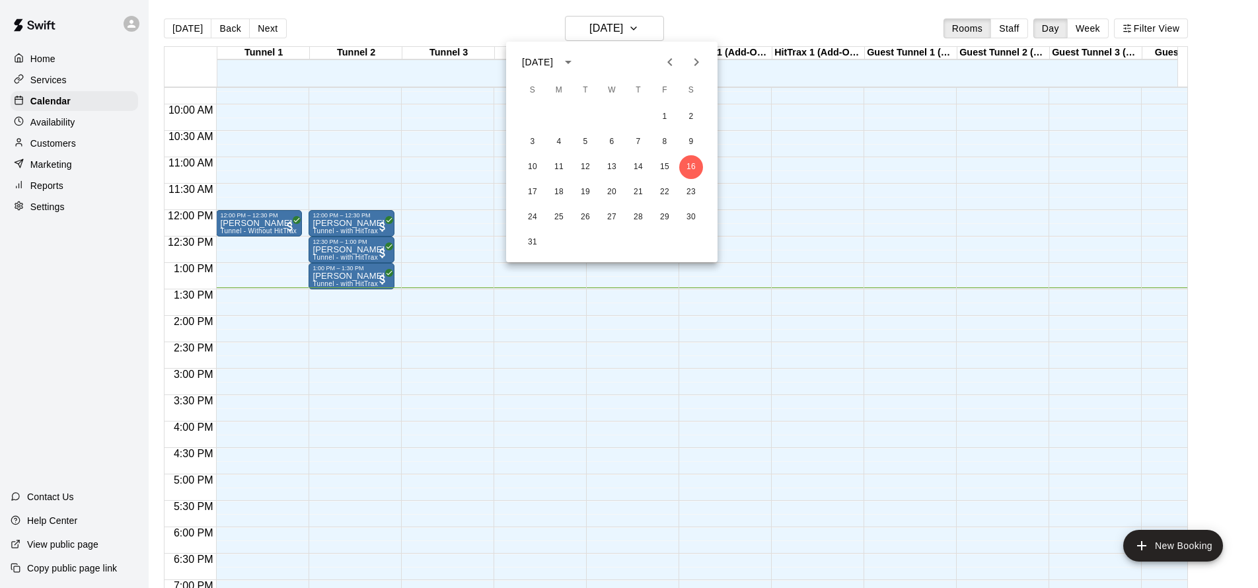
click at [1090, 32] on div at bounding box center [629, 294] width 1258 height 588
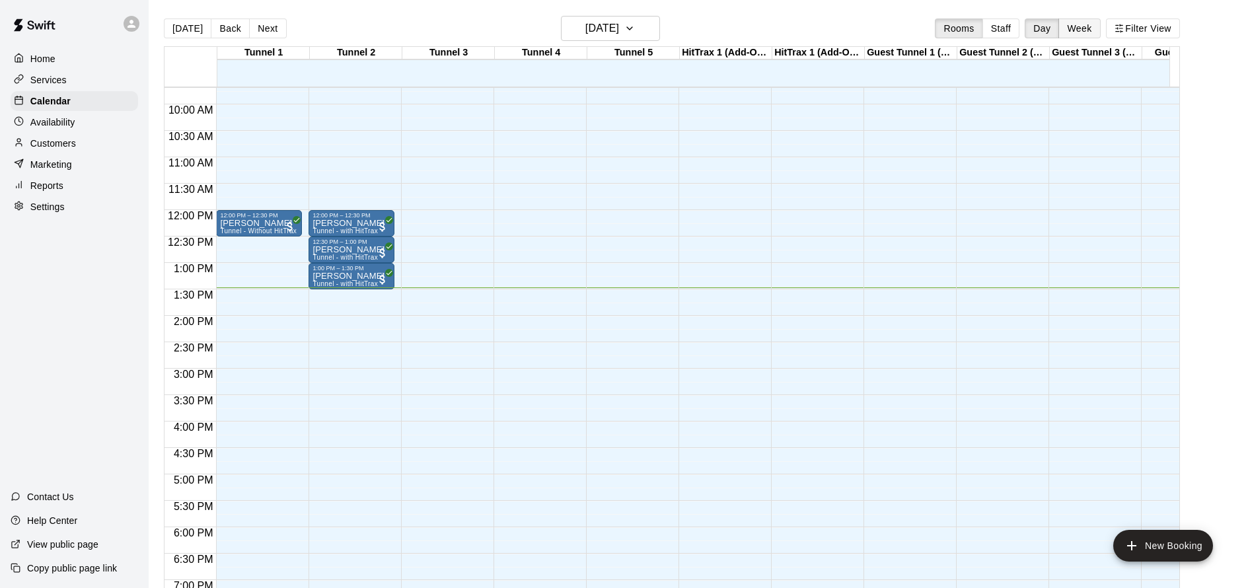
click at [1094, 31] on button "Week" at bounding box center [1079, 28] width 42 height 20
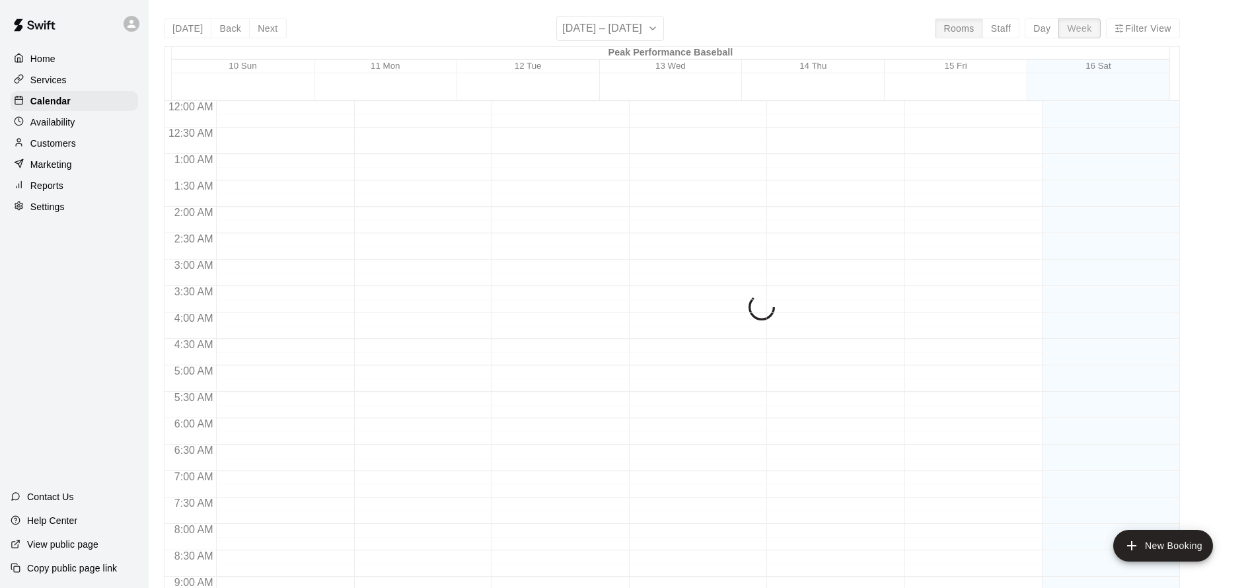
scroll to position [711, 0]
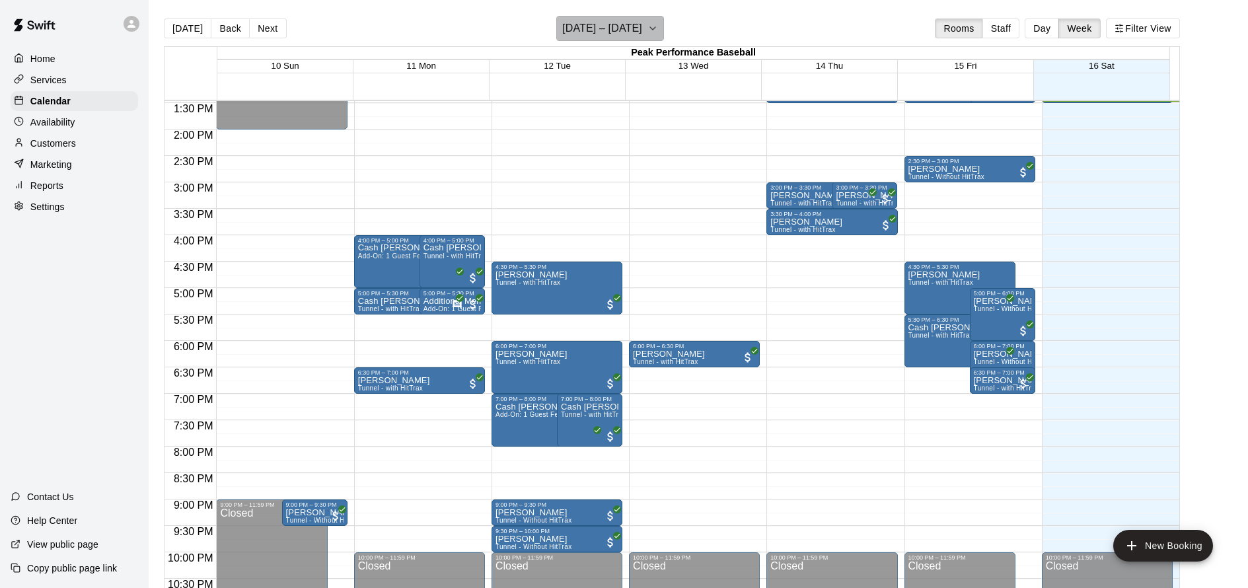
click at [619, 30] on h6 "[DATE] – [DATE]" at bounding box center [602, 28] width 80 height 18
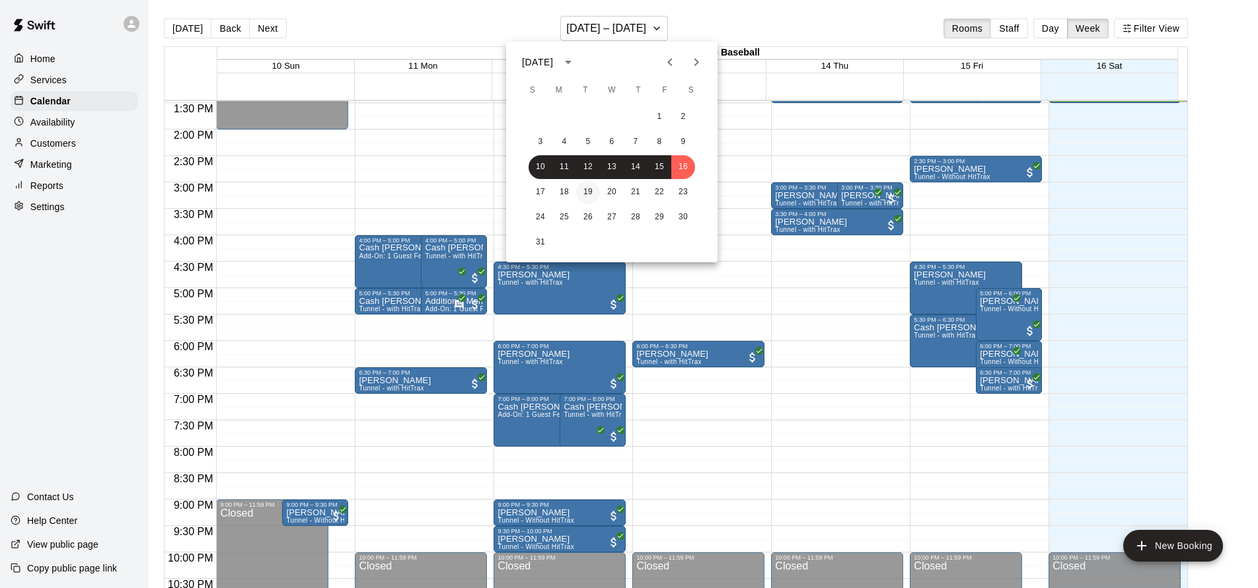
click at [596, 196] on button "19" at bounding box center [588, 192] width 24 height 24
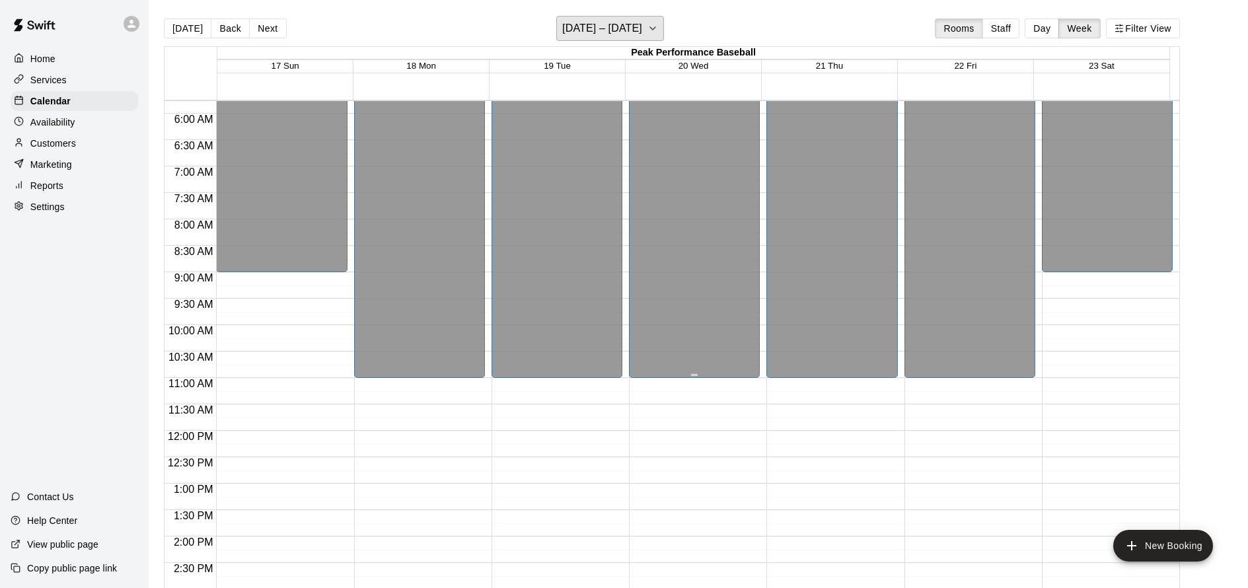
scroll to position [583, 0]
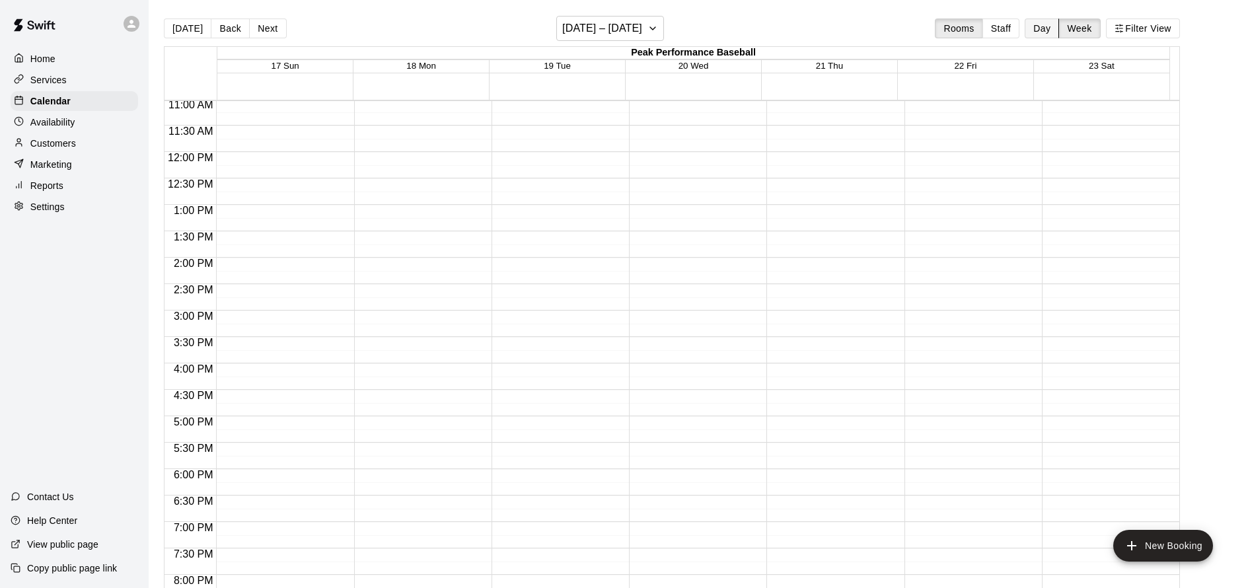
click at [1052, 34] on button "Day" at bounding box center [1041, 28] width 34 height 20
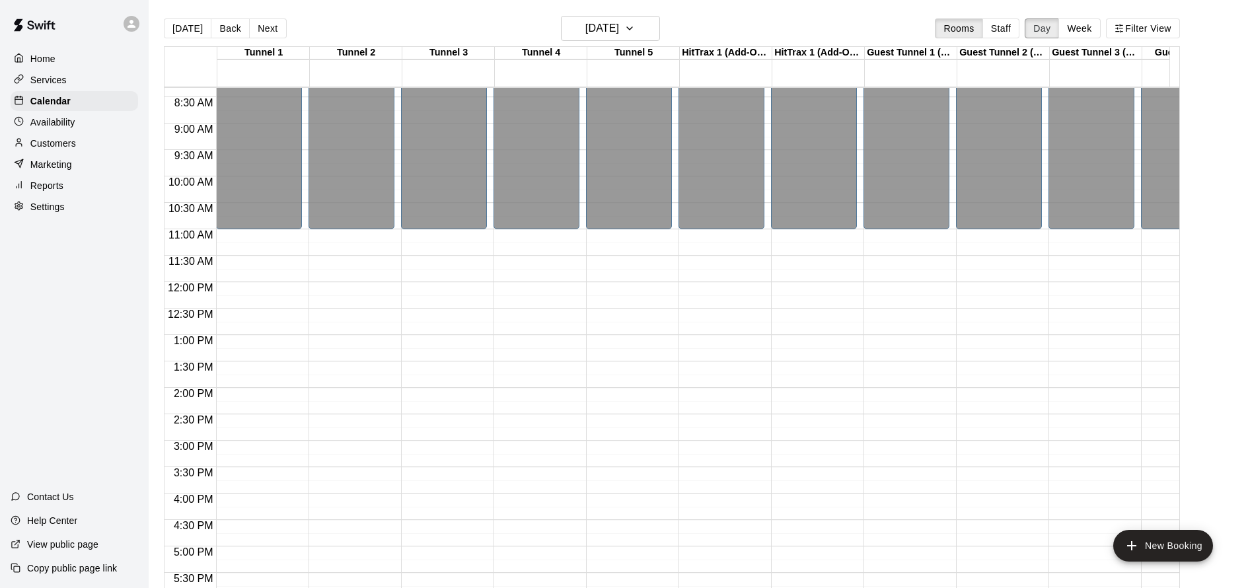
scroll to position [437, 0]
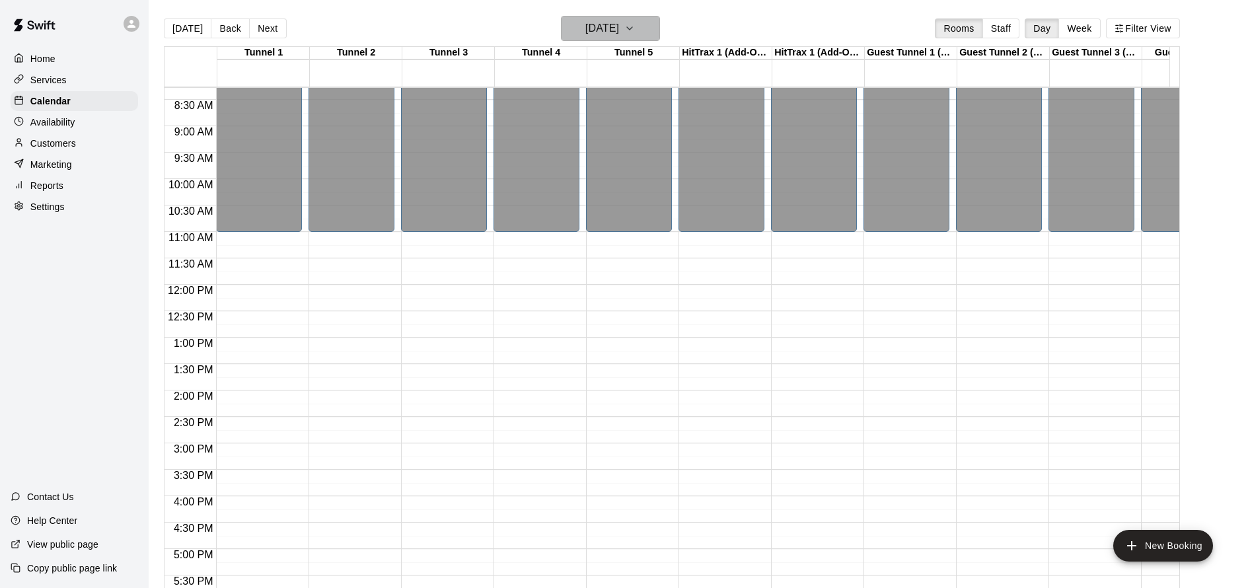
click at [620, 18] on button "Tuesday Aug 19" at bounding box center [610, 28] width 99 height 25
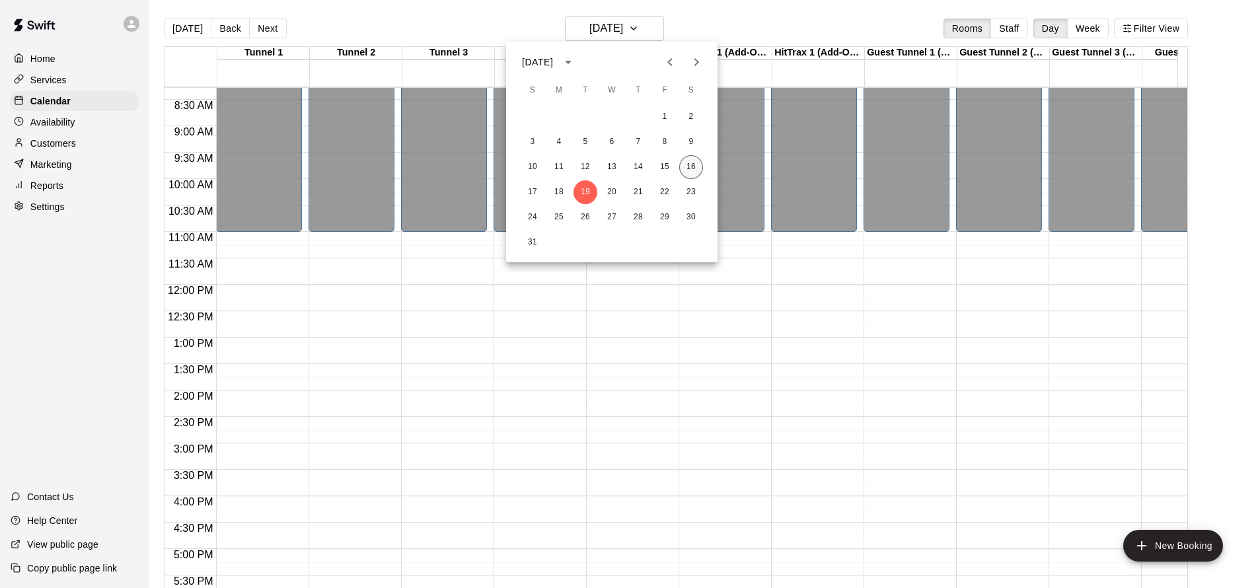
click at [689, 173] on button "16" at bounding box center [691, 167] width 24 height 24
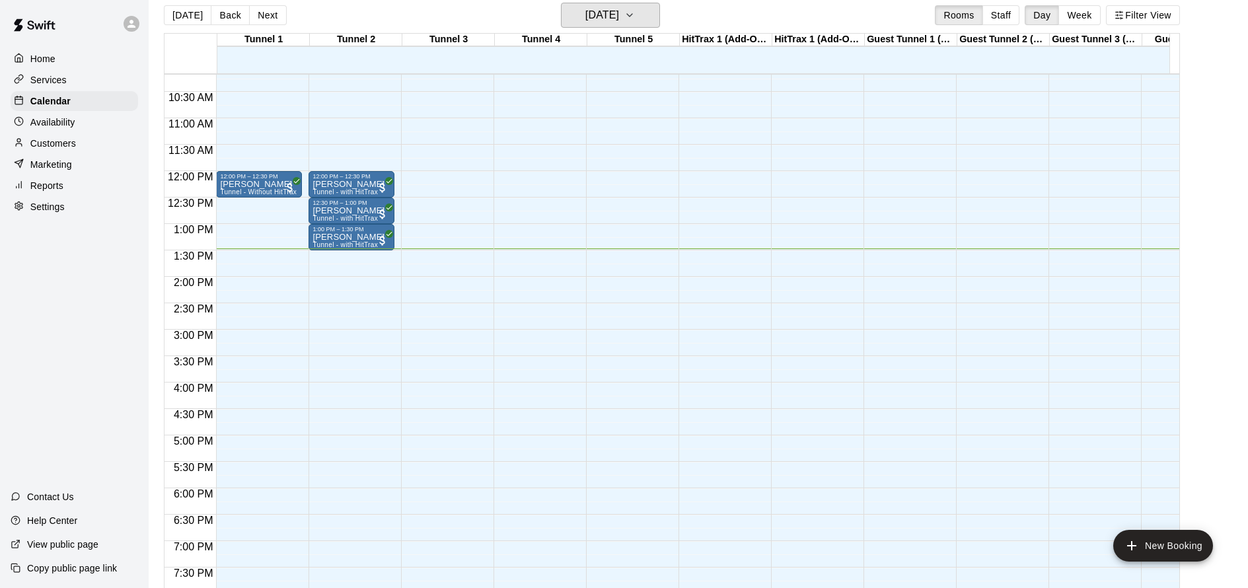
scroll to position [16, 0]
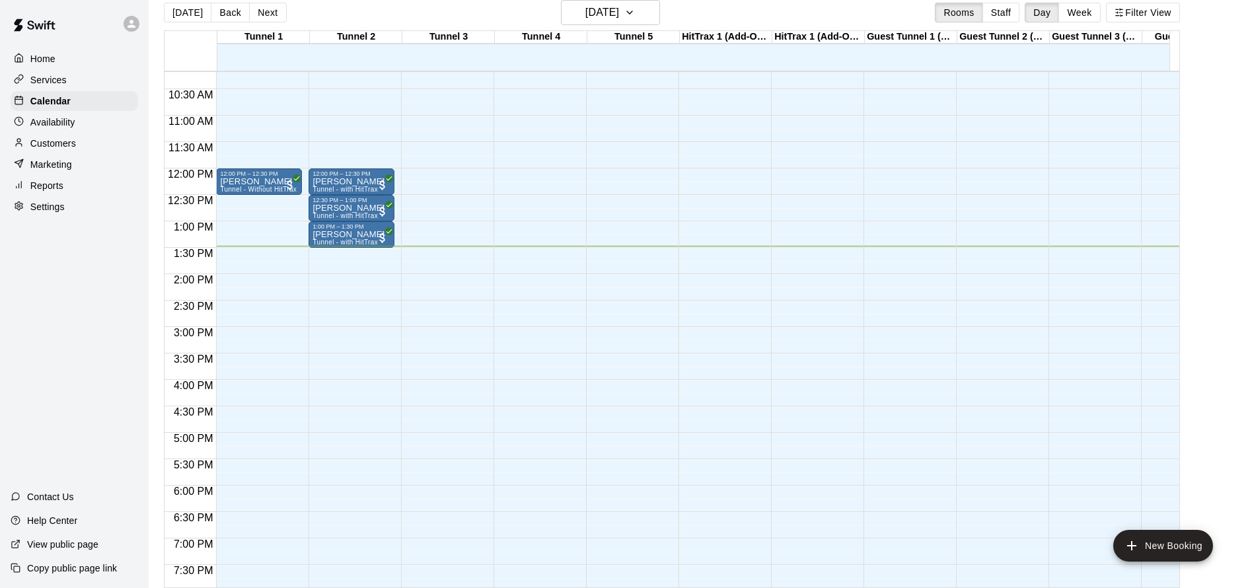
click at [54, 81] on p "Services" at bounding box center [48, 79] width 36 height 13
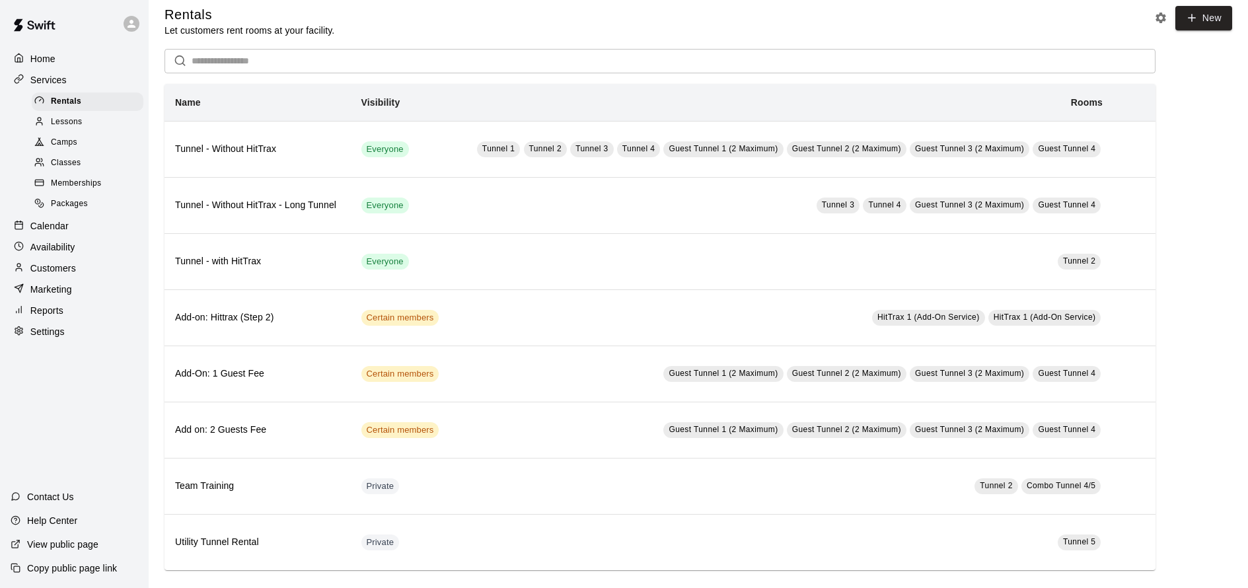
scroll to position [18, 0]
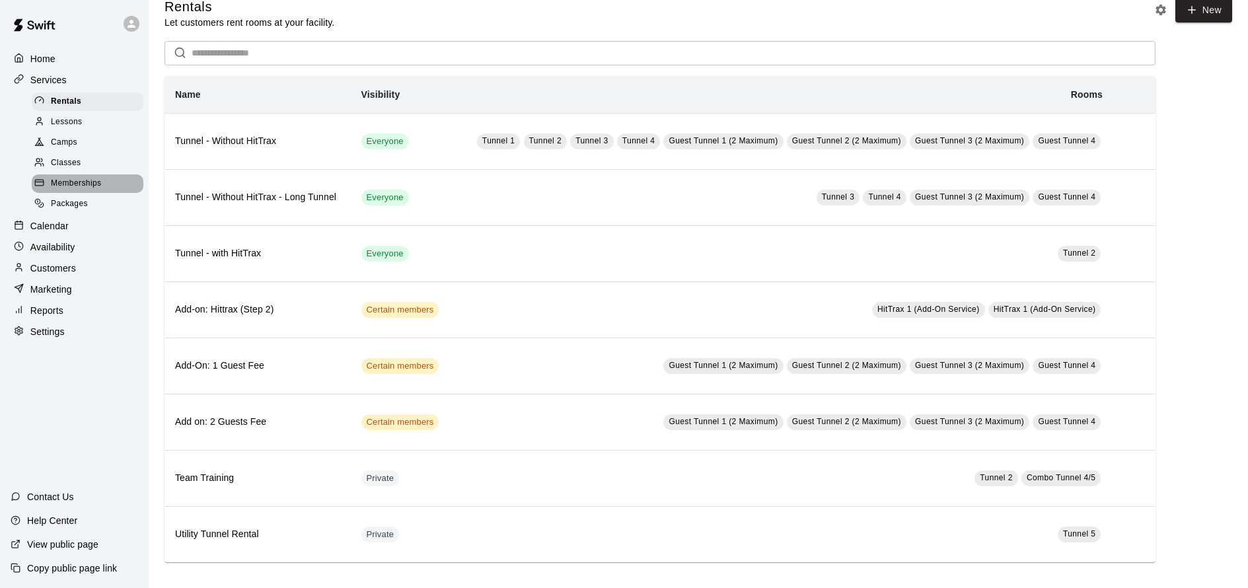
click at [89, 184] on span "Memberships" at bounding box center [76, 183] width 50 height 13
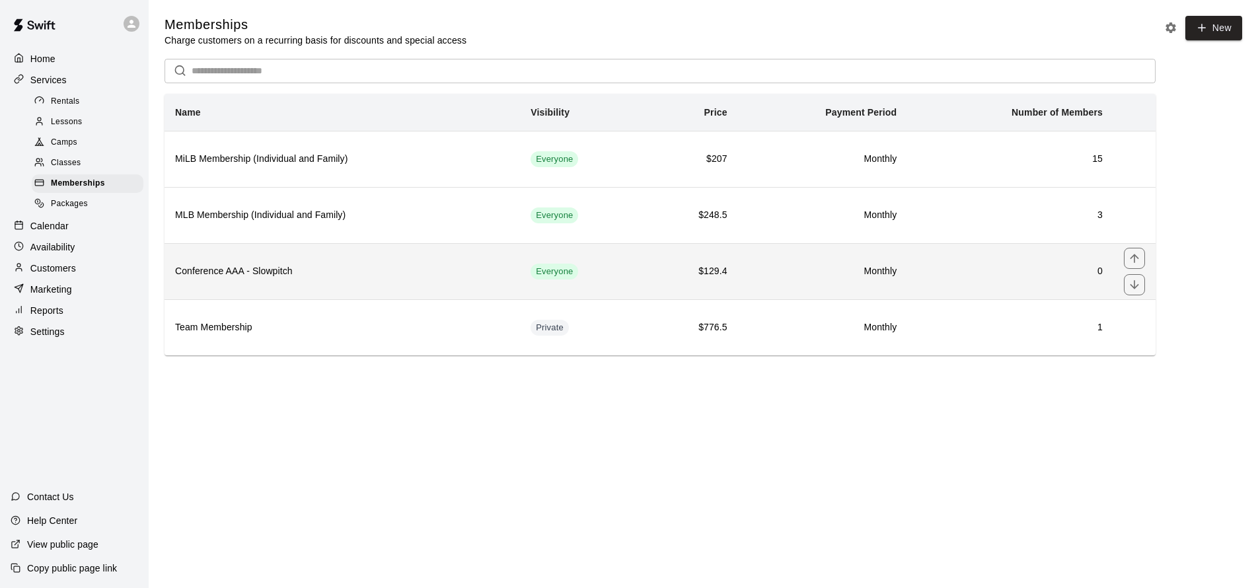
click at [365, 260] on th "Conference AAA - Slowpitch" at bounding box center [341, 271] width 355 height 56
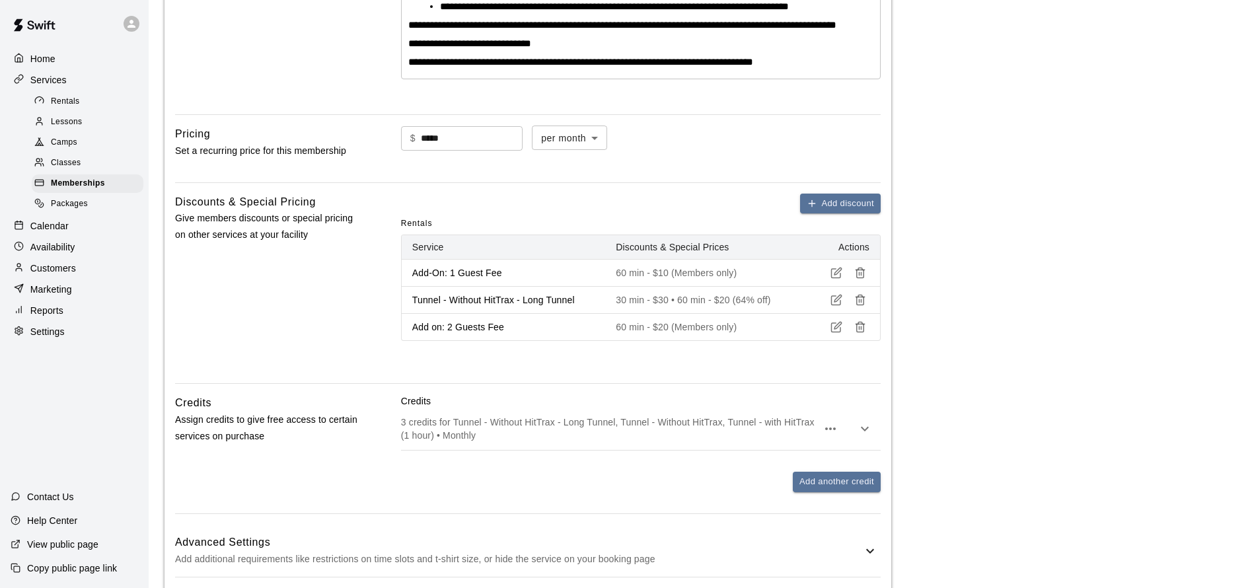
scroll to position [627, 0]
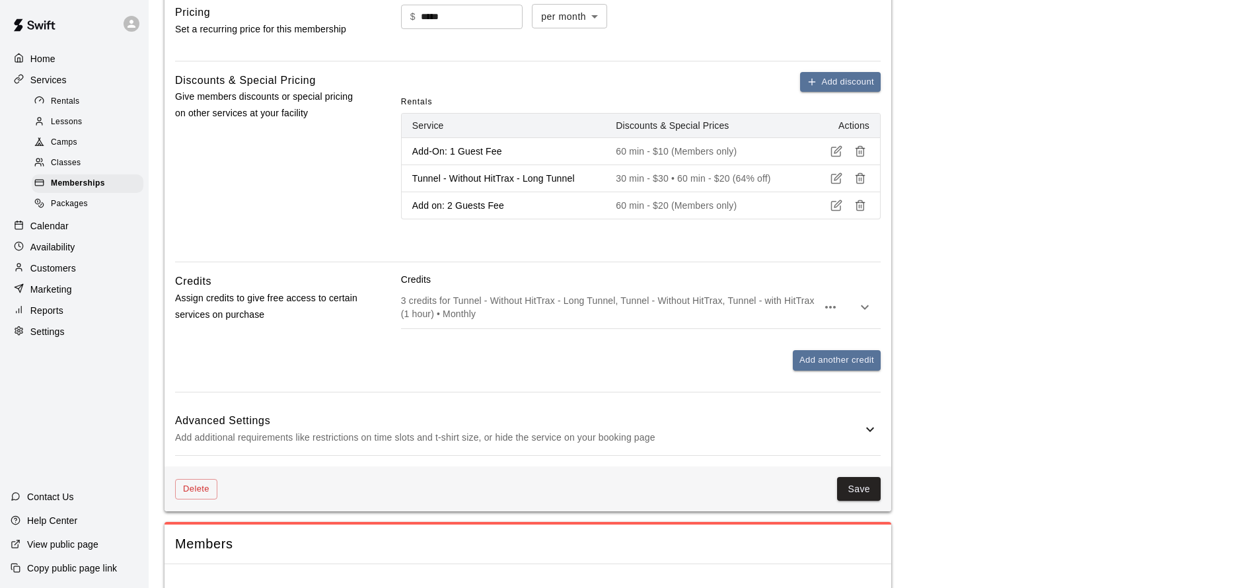
click at [869, 433] on icon at bounding box center [870, 429] width 16 height 16
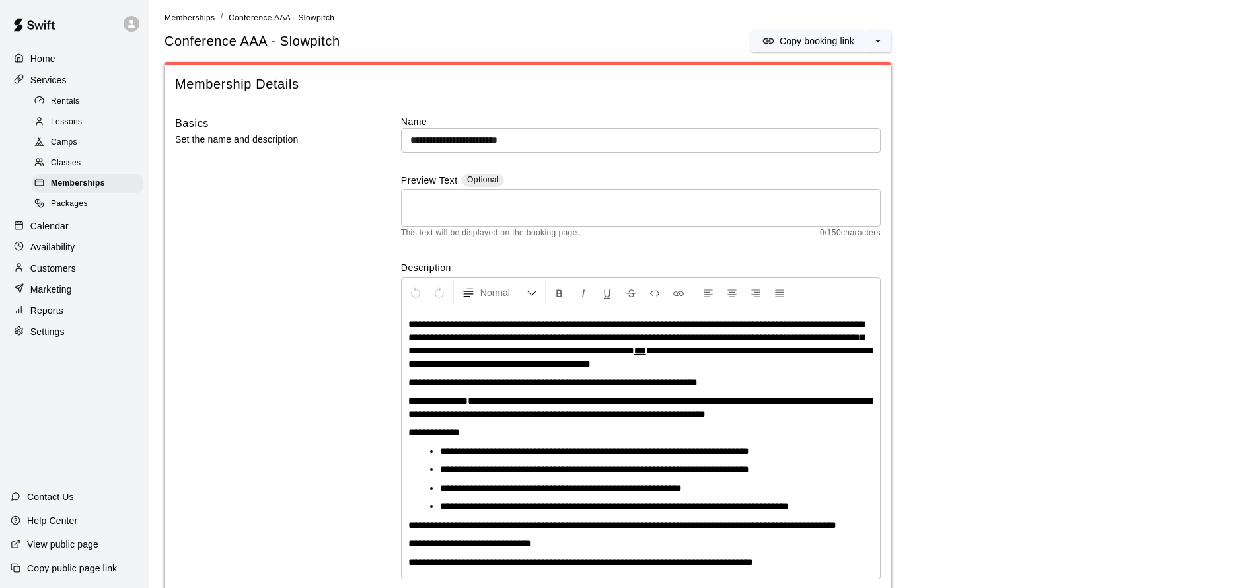
scroll to position [0, 0]
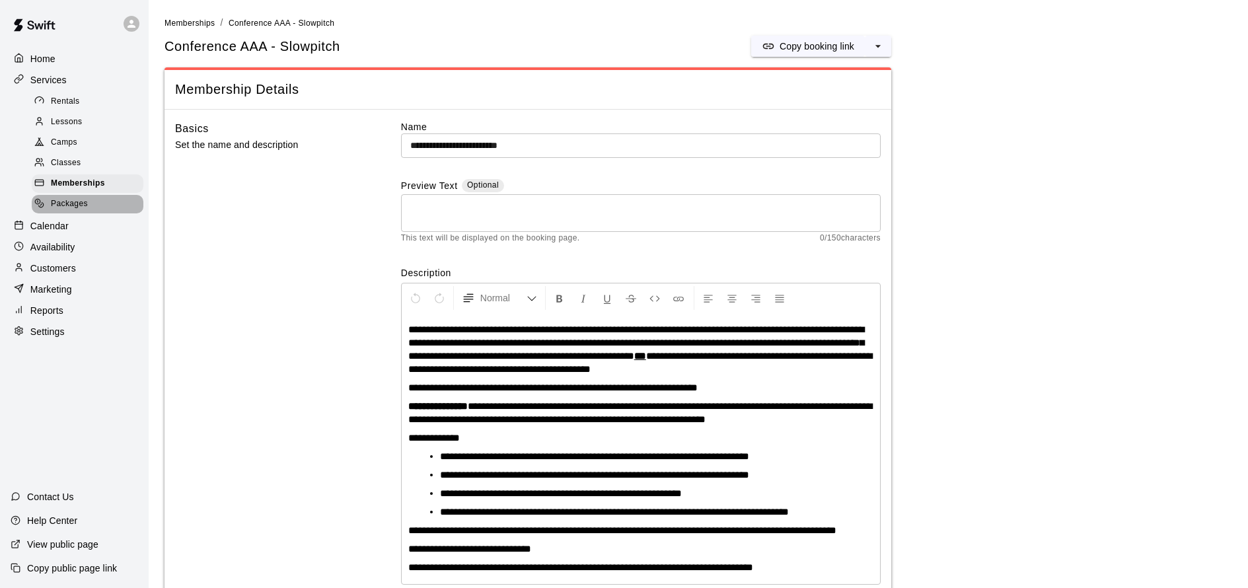
click at [79, 202] on span "Packages" at bounding box center [69, 203] width 37 height 13
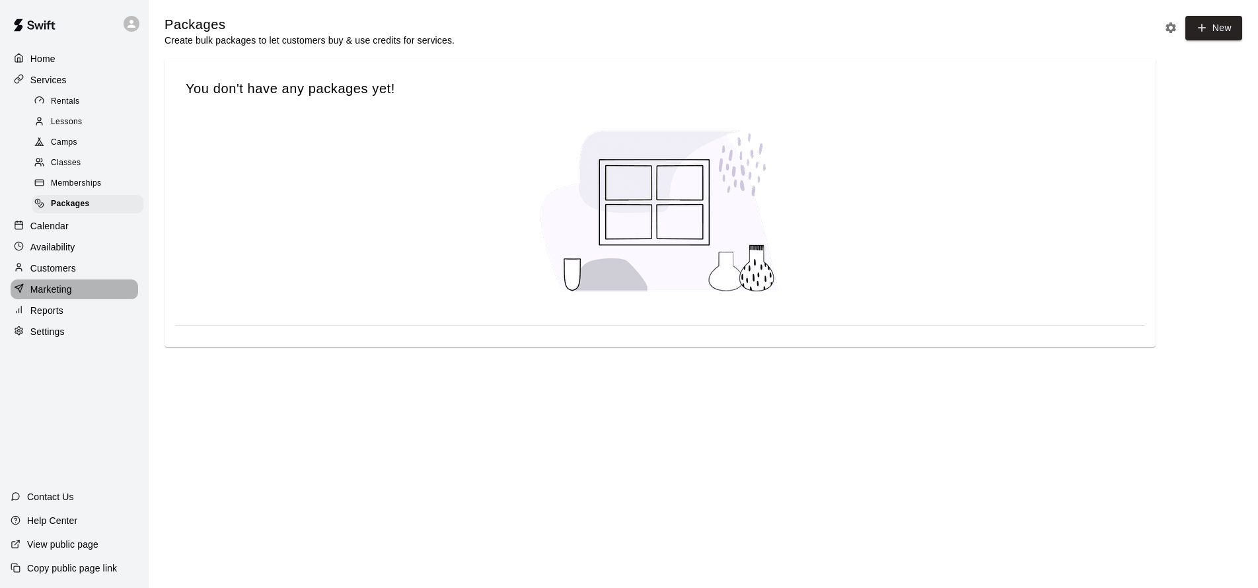
click at [83, 283] on div "Marketing" at bounding box center [74, 289] width 127 height 20
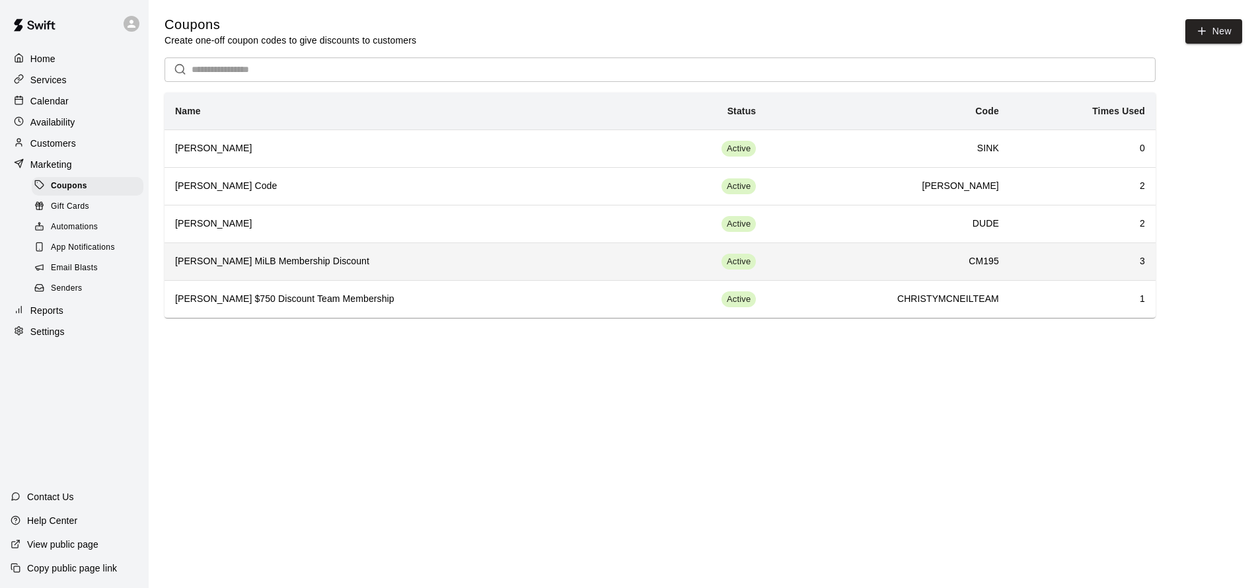
click at [404, 272] on th "[PERSON_NAME] MiLB Membership Discount" at bounding box center [401, 261] width 475 height 38
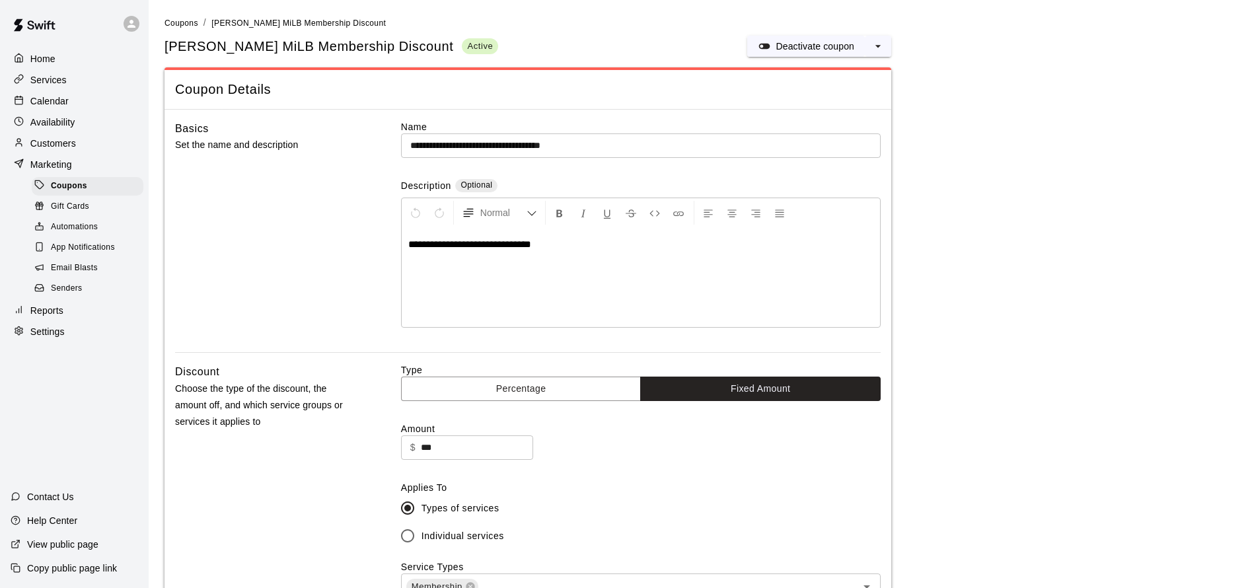
click at [81, 140] on div "Customers" at bounding box center [74, 143] width 127 height 20
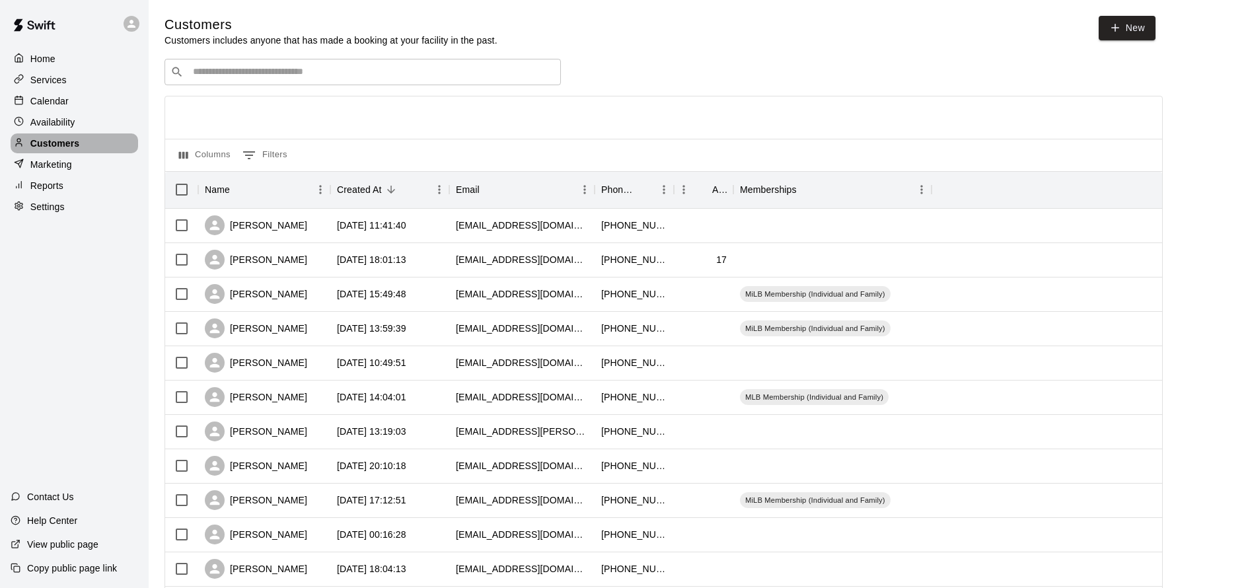
click at [76, 137] on p "Customers" at bounding box center [54, 143] width 49 height 13
click at [86, 124] on div "Availability" at bounding box center [74, 122] width 127 height 20
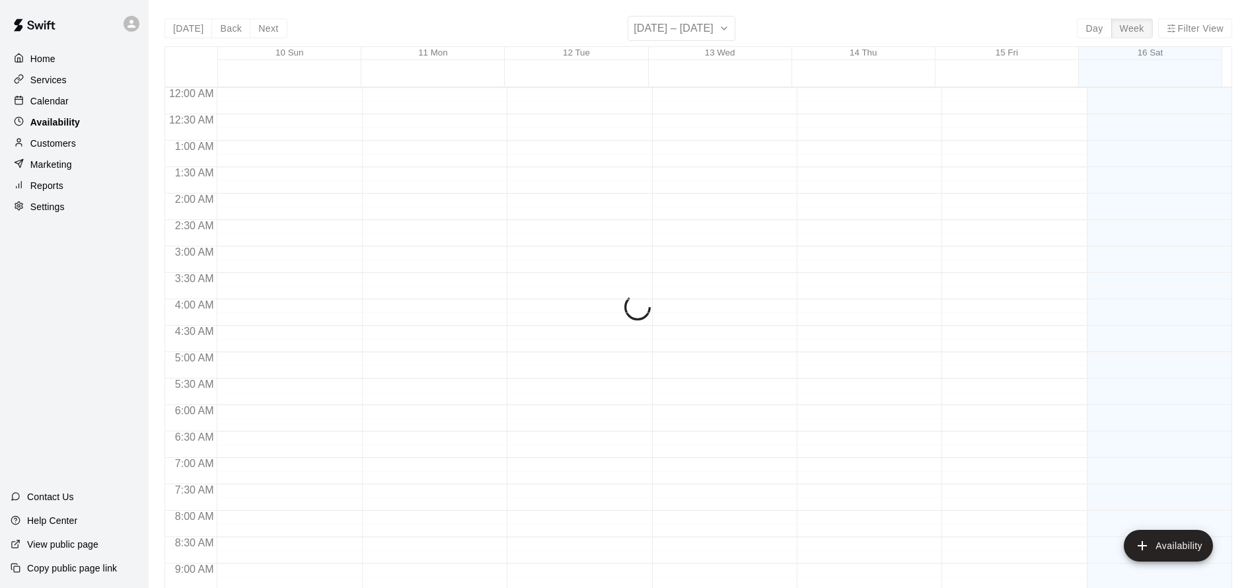
scroll to position [713, 0]
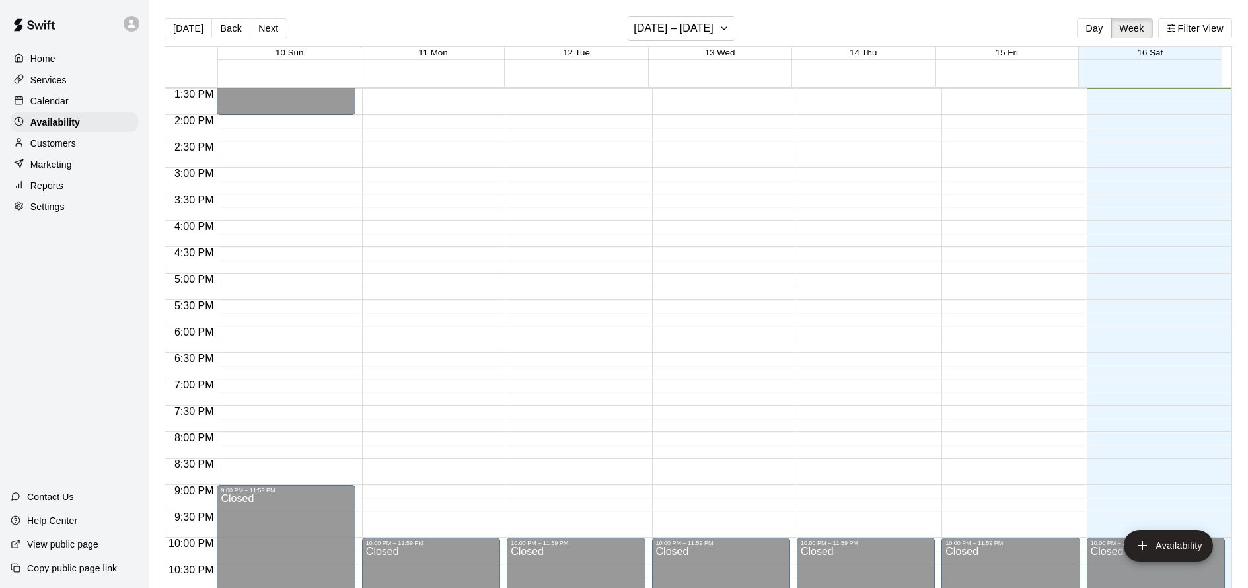
click at [87, 135] on div "Customers" at bounding box center [74, 143] width 127 height 20
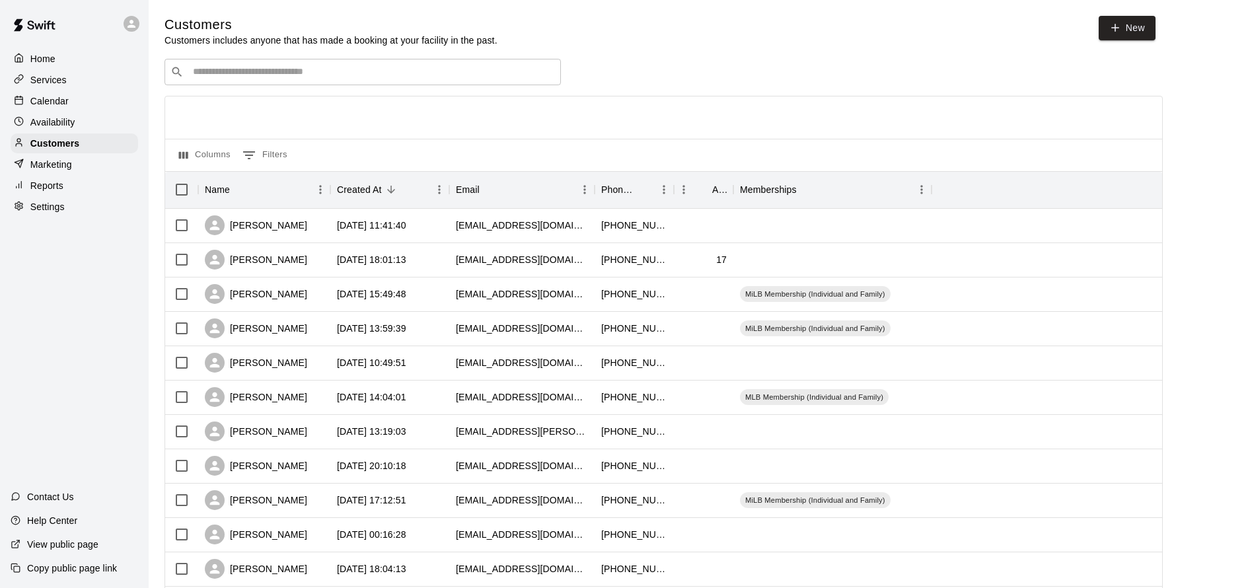
click at [77, 81] on div "Services" at bounding box center [74, 80] width 127 height 20
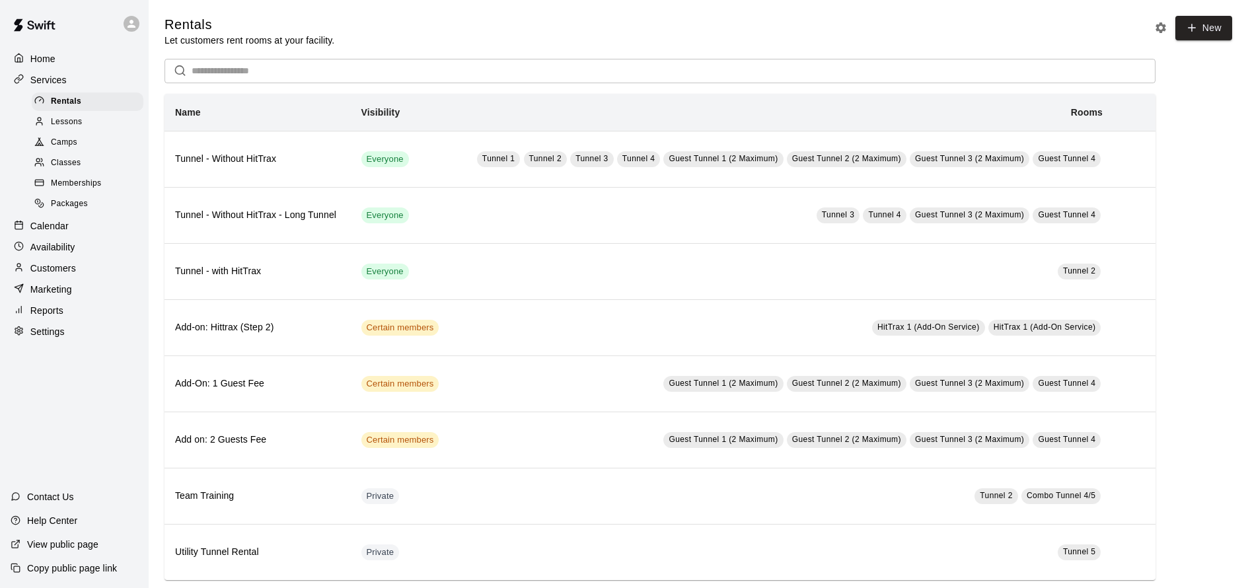
click at [99, 177] on span "Memberships" at bounding box center [76, 183] width 50 height 13
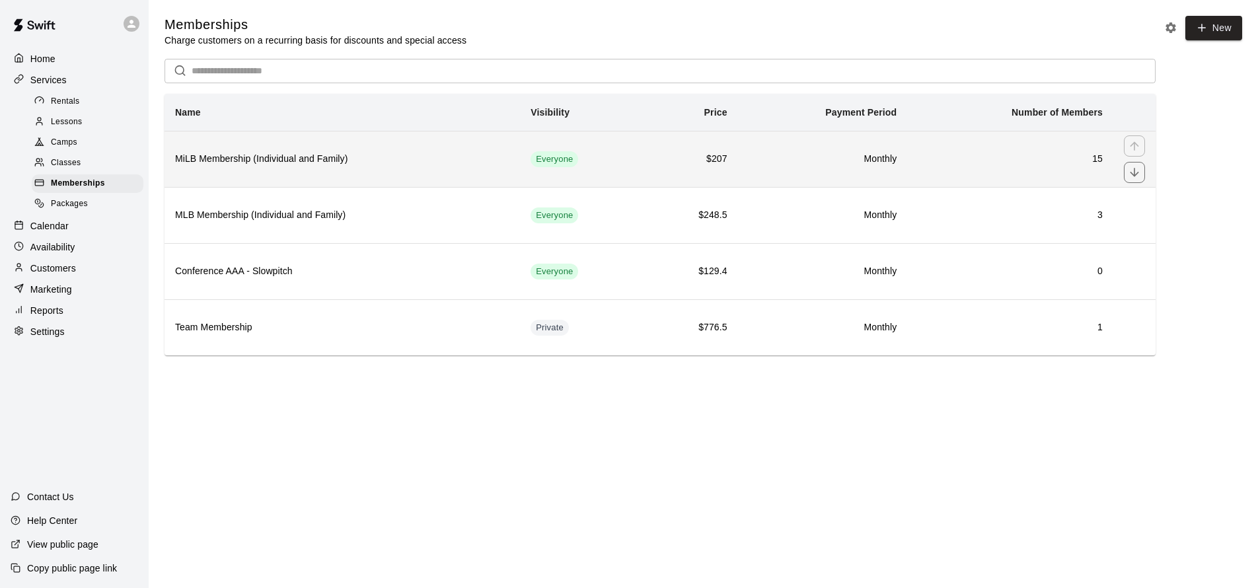
click at [443, 178] on th "MiLB Membership (Individual and Family)" at bounding box center [341, 159] width 355 height 56
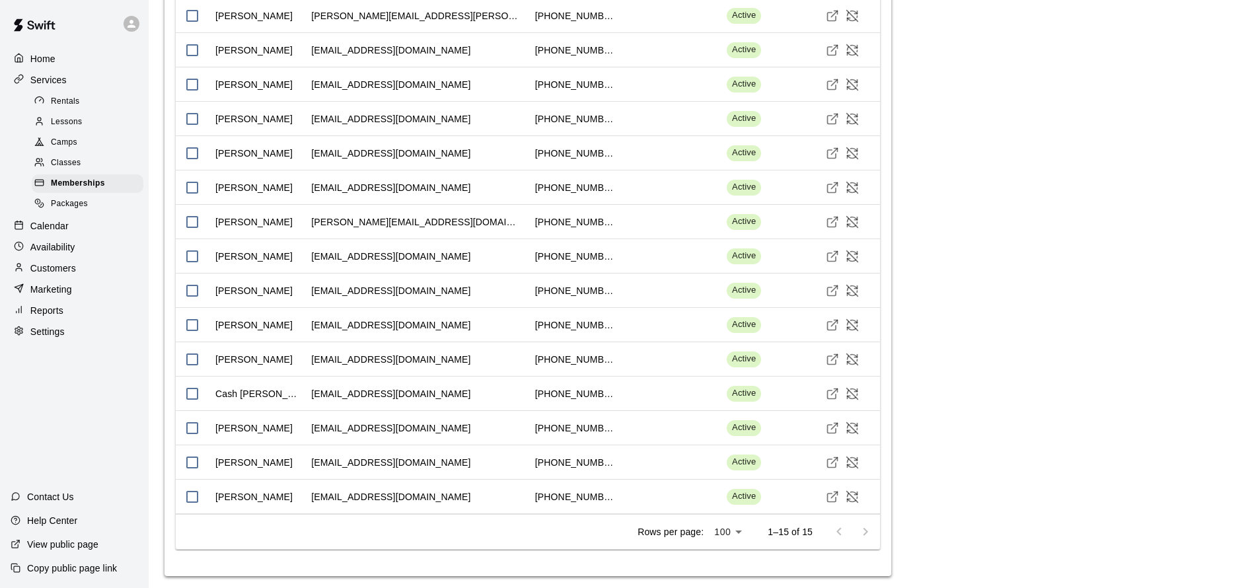
scroll to position [1547, 0]
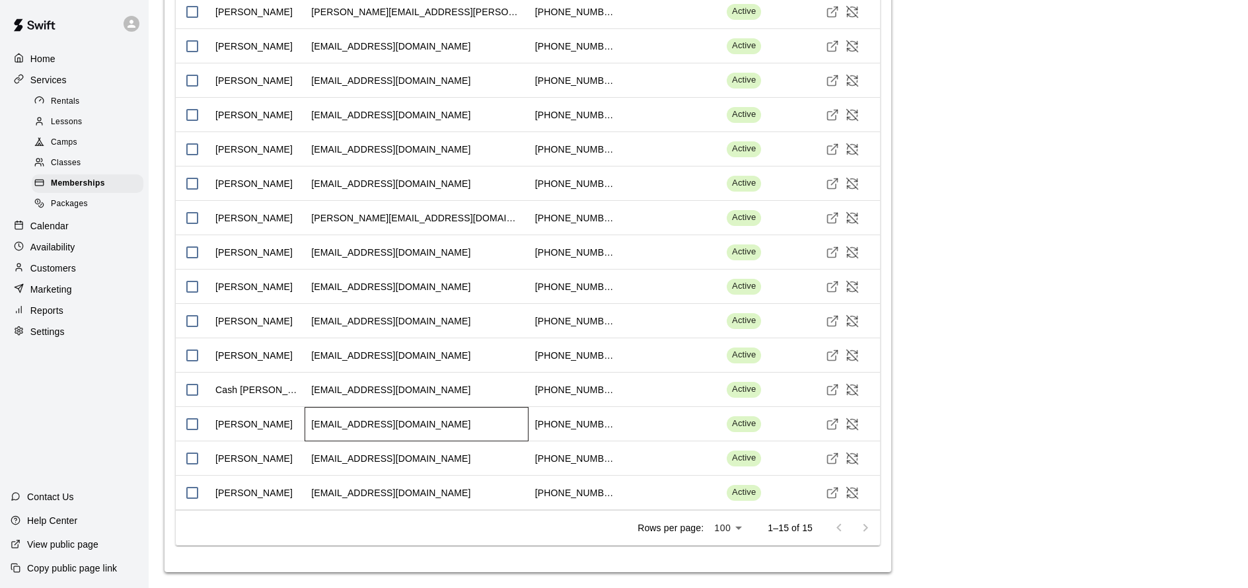
click at [477, 441] on div "[EMAIL_ADDRESS][DOMAIN_NAME]" at bounding box center [416, 424] width 224 height 34
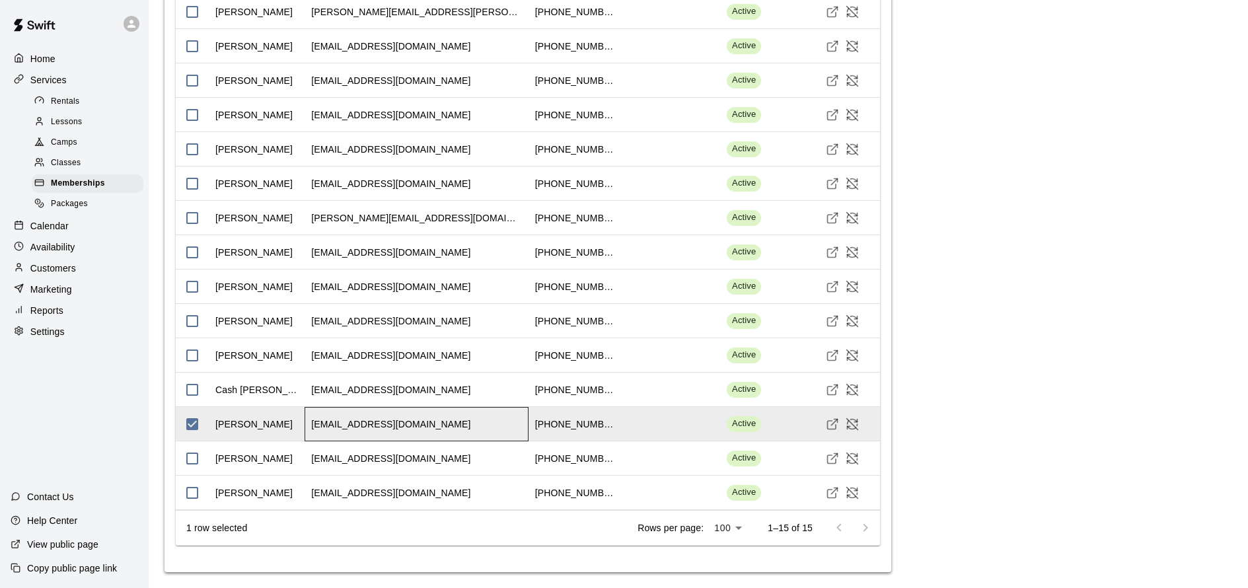
click at [477, 441] on div "[EMAIL_ADDRESS][DOMAIN_NAME]" at bounding box center [416, 424] width 224 height 34
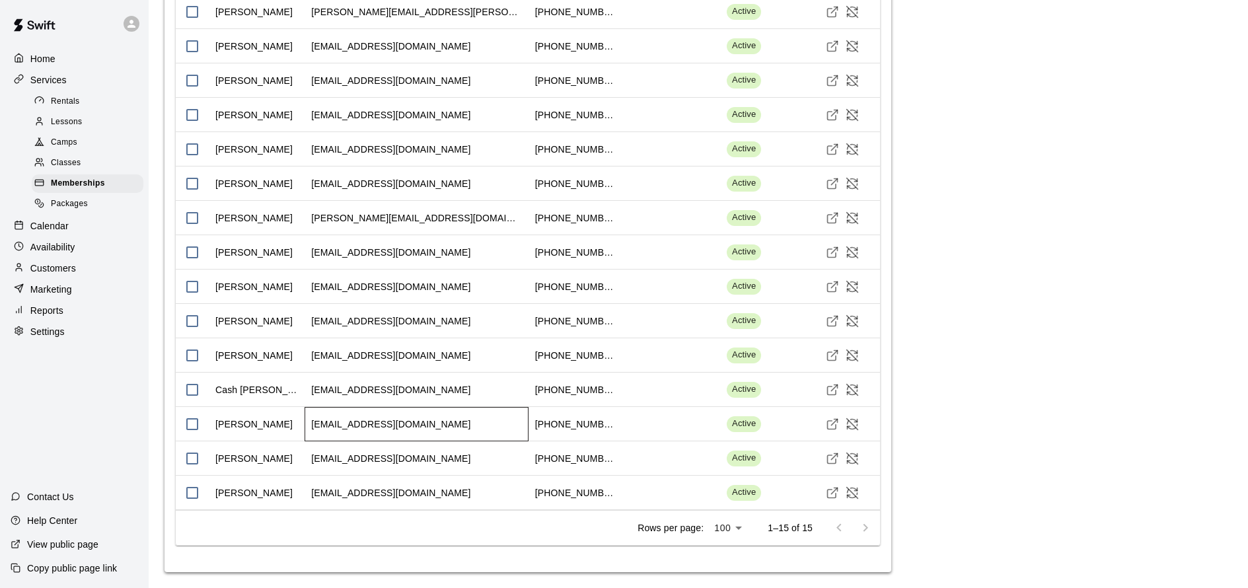
scroll to position [1298, 0]
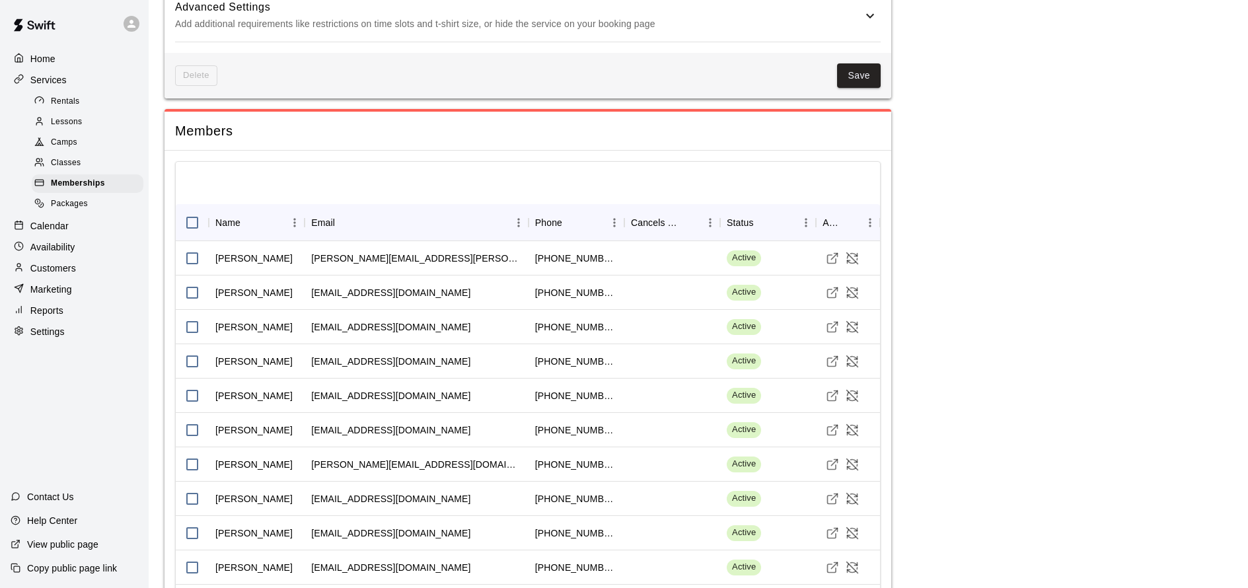
click at [76, 268] on div "Customers" at bounding box center [74, 268] width 127 height 20
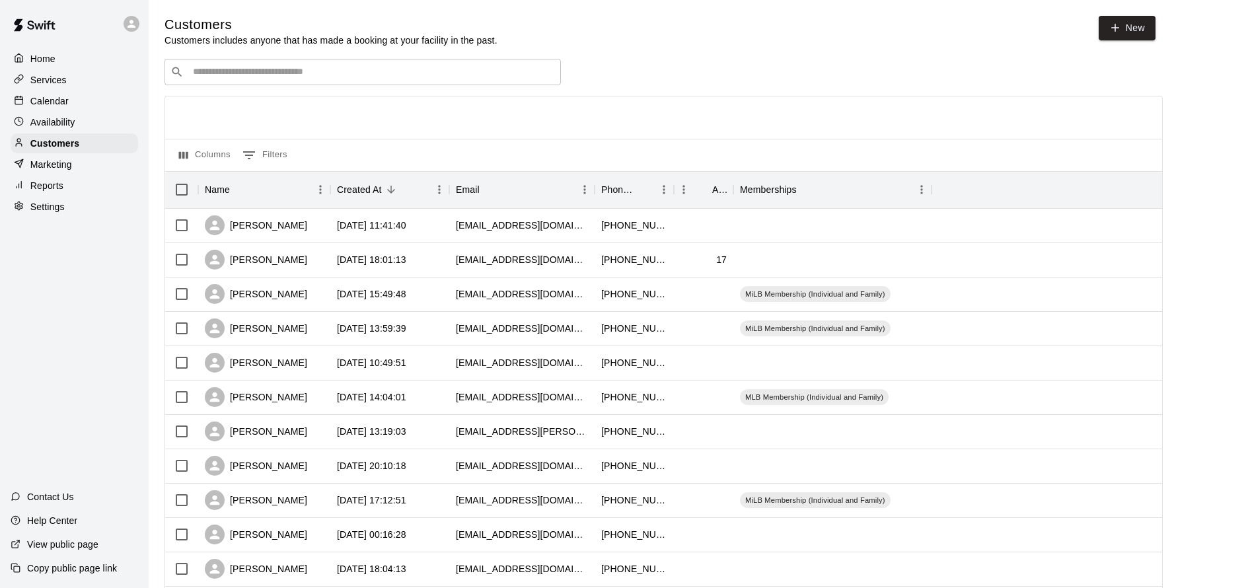
click at [73, 282] on div "Home Services Calendar Availability Customers Marketing Reports Settings Contac…" at bounding box center [74, 294] width 149 height 588
click at [69, 162] on p "Marketing" at bounding box center [51, 164] width 42 height 13
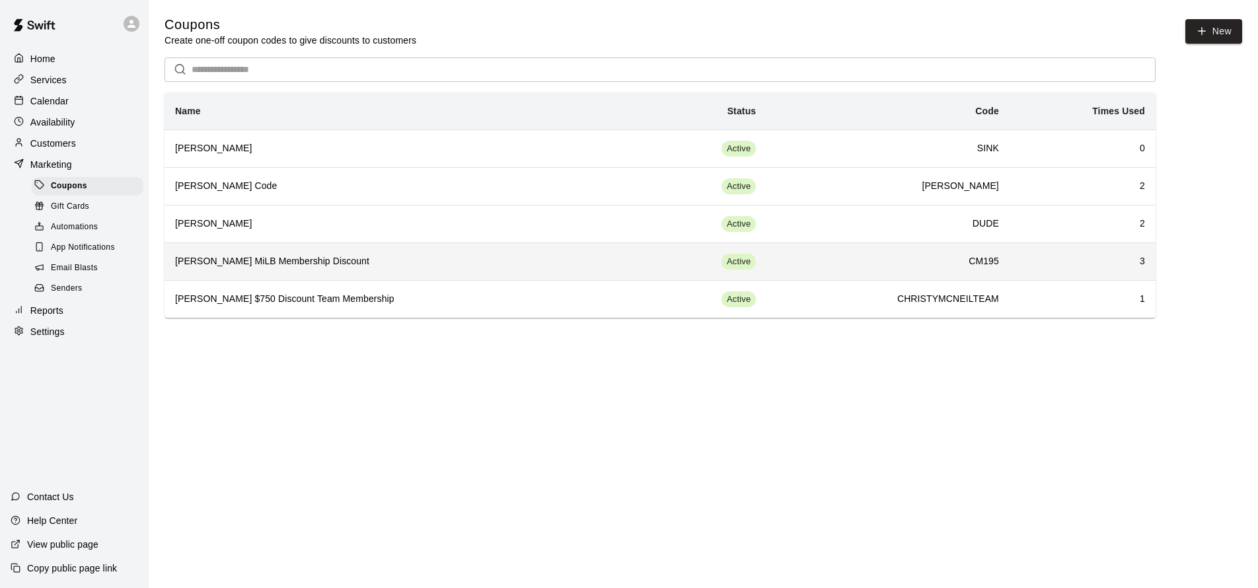
click at [444, 264] on h6 "[PERSON_NAME] MiLB Membership Discount" at bounding box center [402, 261] width 454 height 15
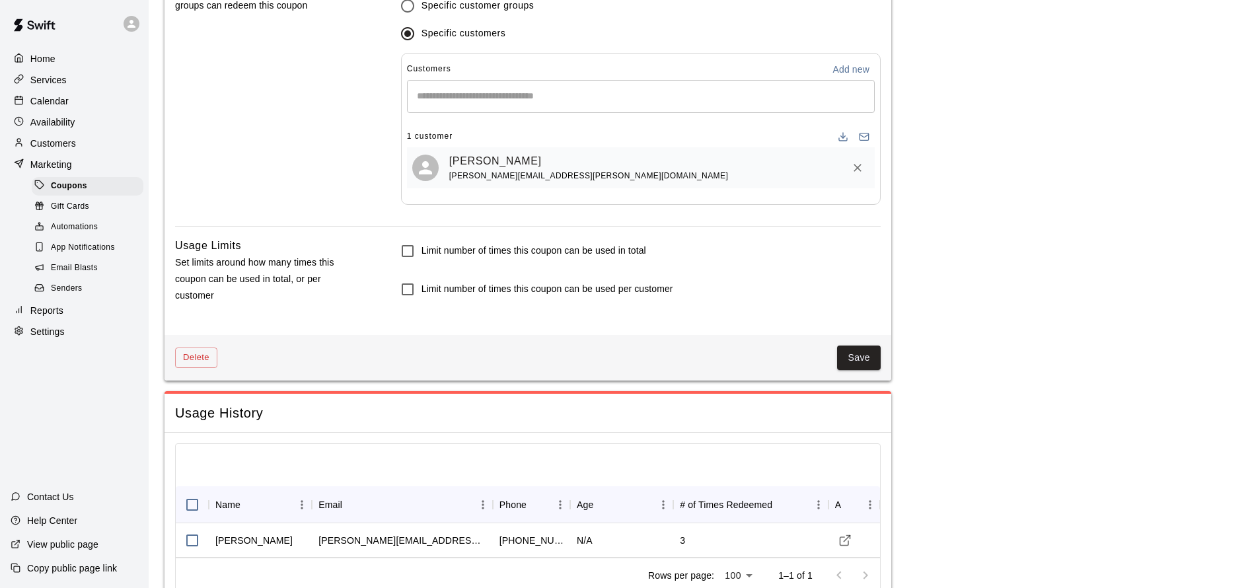
scroll to position [956, 0]
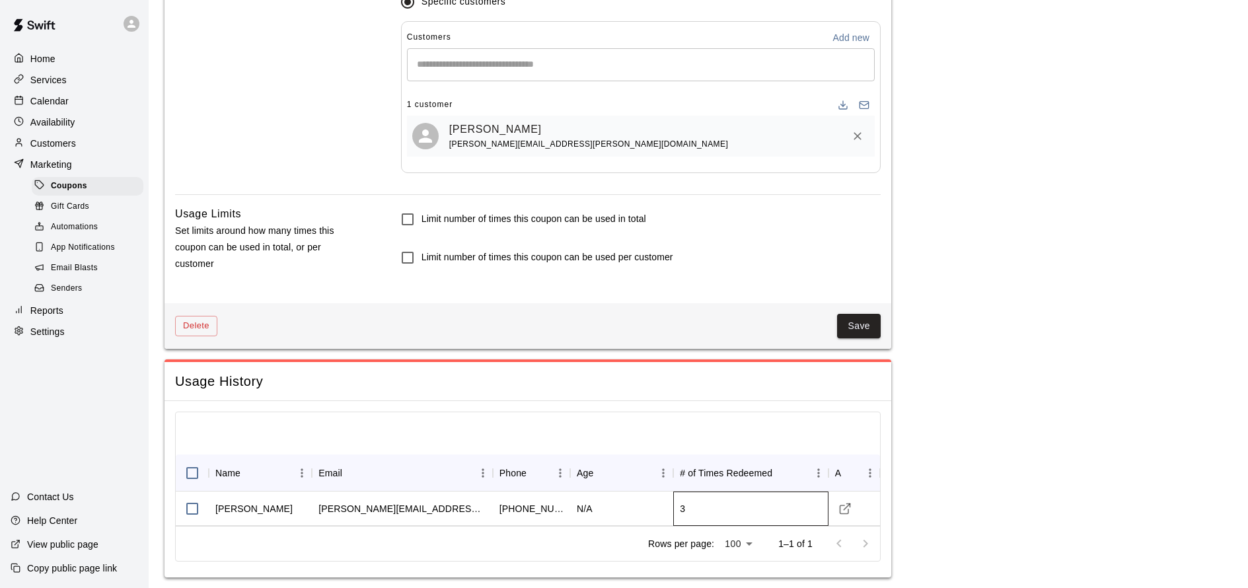
click at [713, 500] on div "3" at bounding box center [750, 508] width 155 height 34
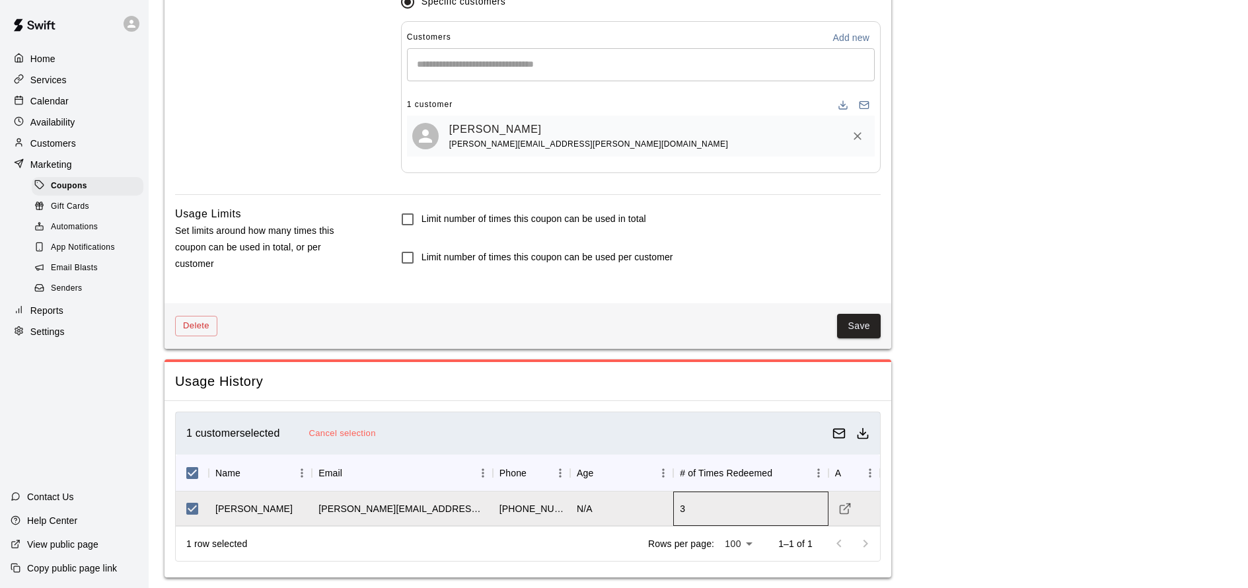
click at [714, 499] on div "3" at bounding box center [750, 508] width 155 height 34
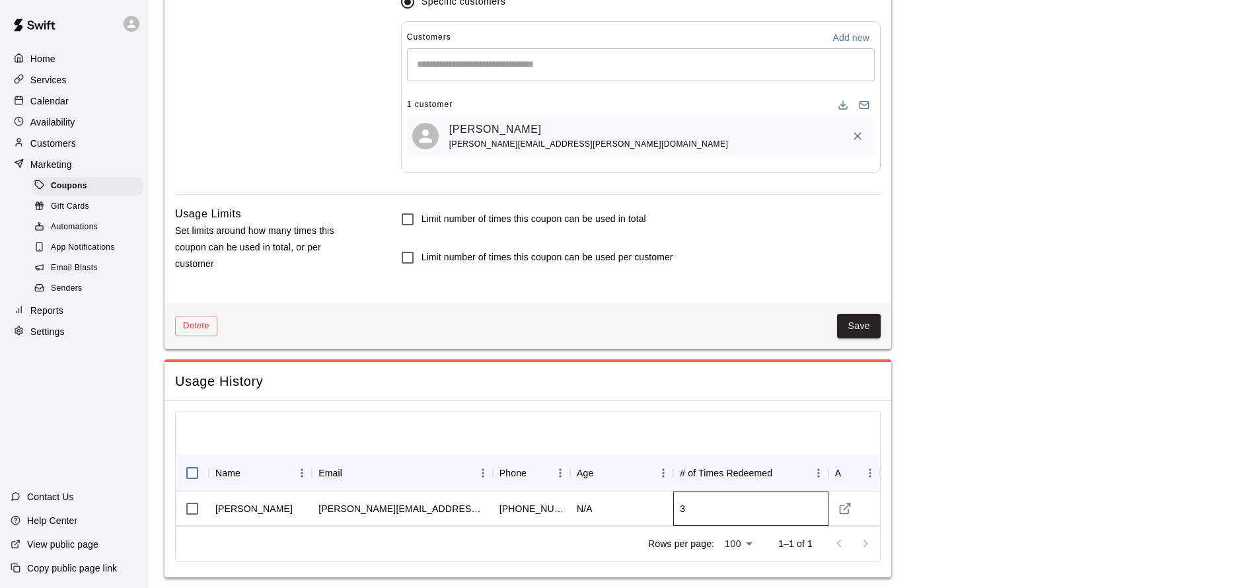
scroll to position [0, 0]
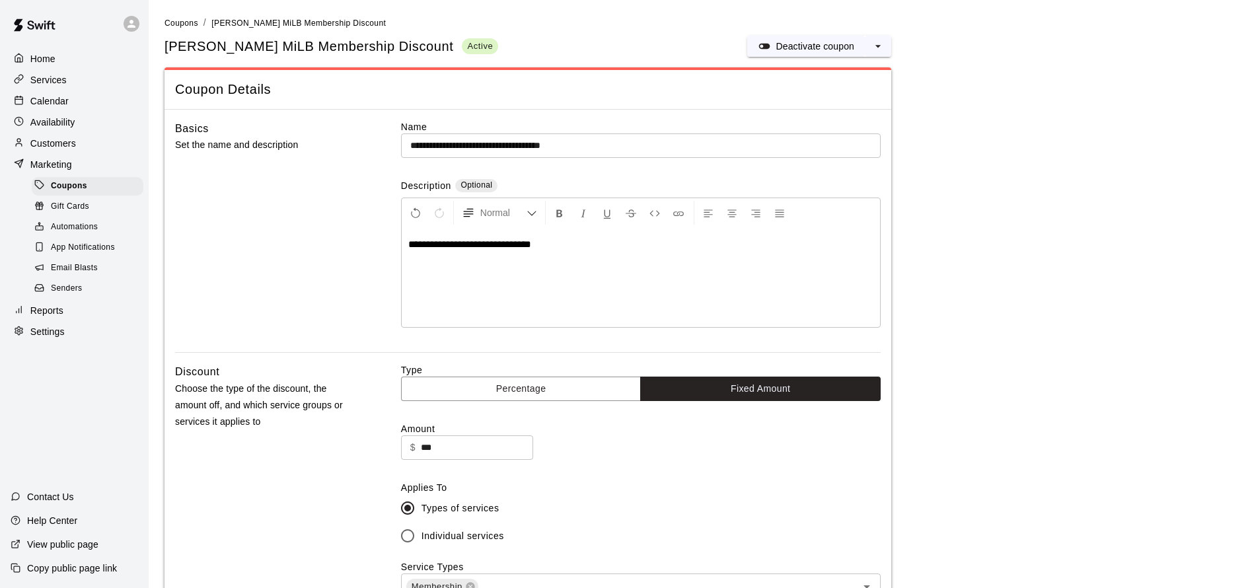
click at [60, 102] on p "Calendar" at bounding box center [49, 100] width 38 height 13
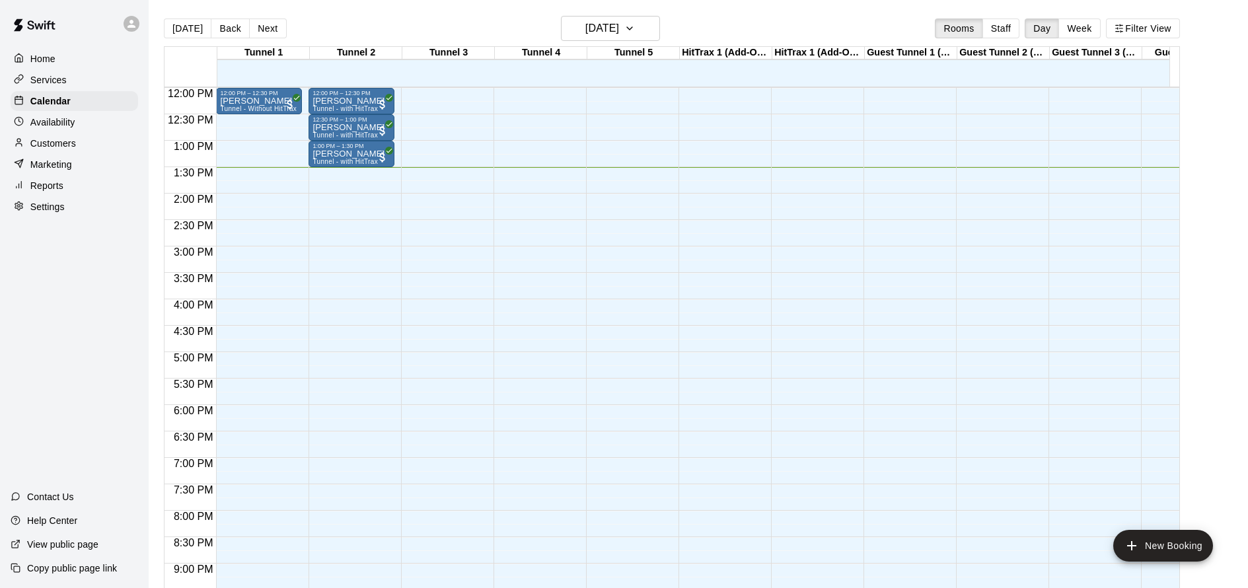
scroll to position [618, 0]
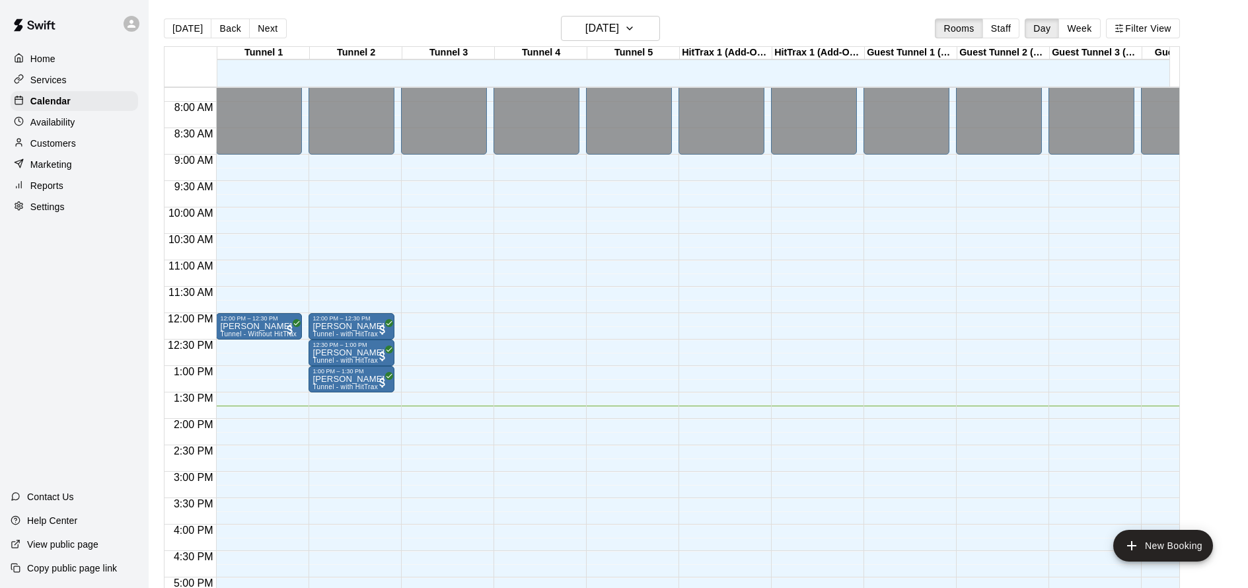
scroll to position [698, 0]
